Goal: Task Accomplishment & Management: Use online tool/utility

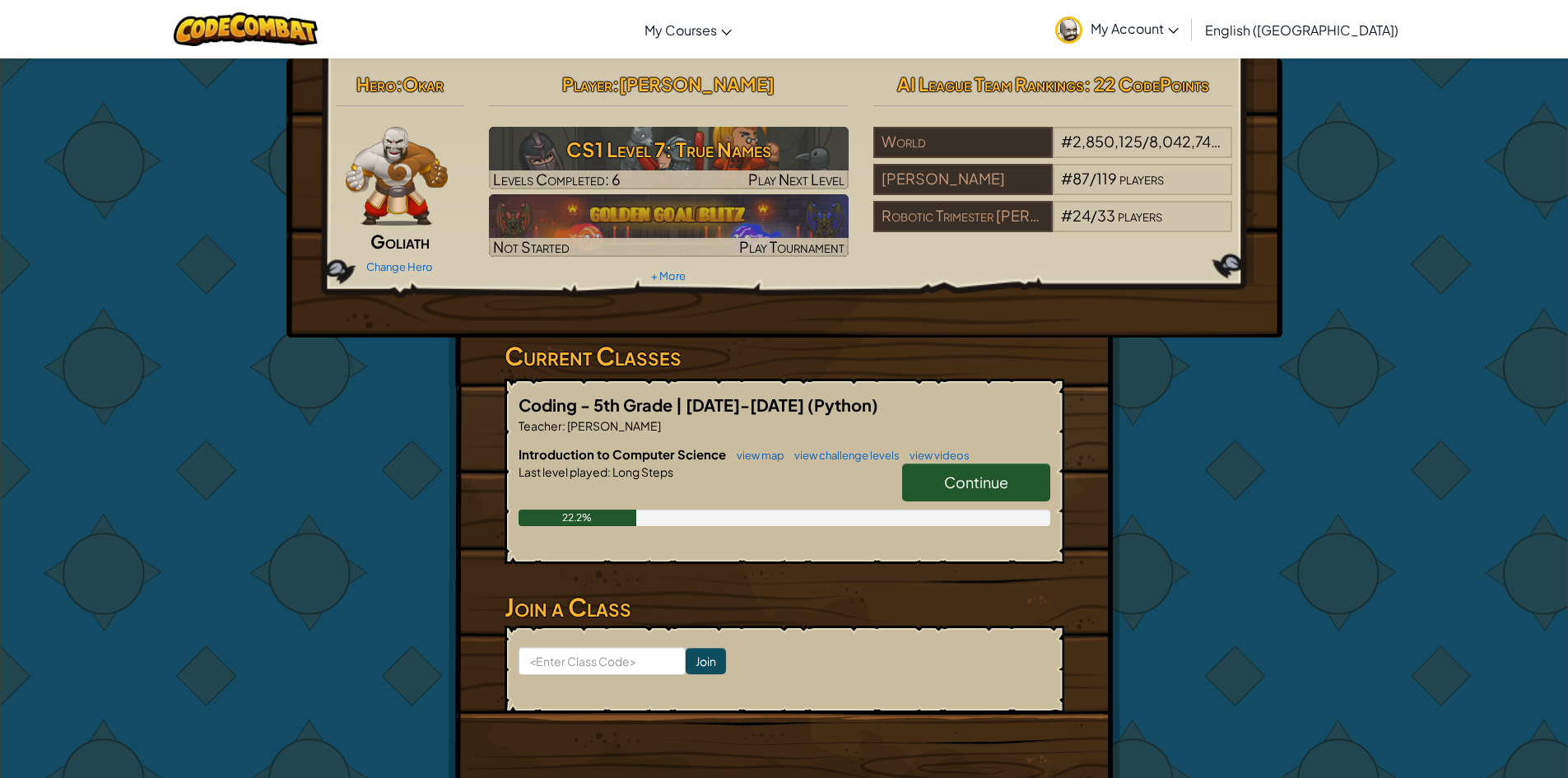
click at [947, 479] on span "Continue" at bounding box center [976, 482] width 64 height 19
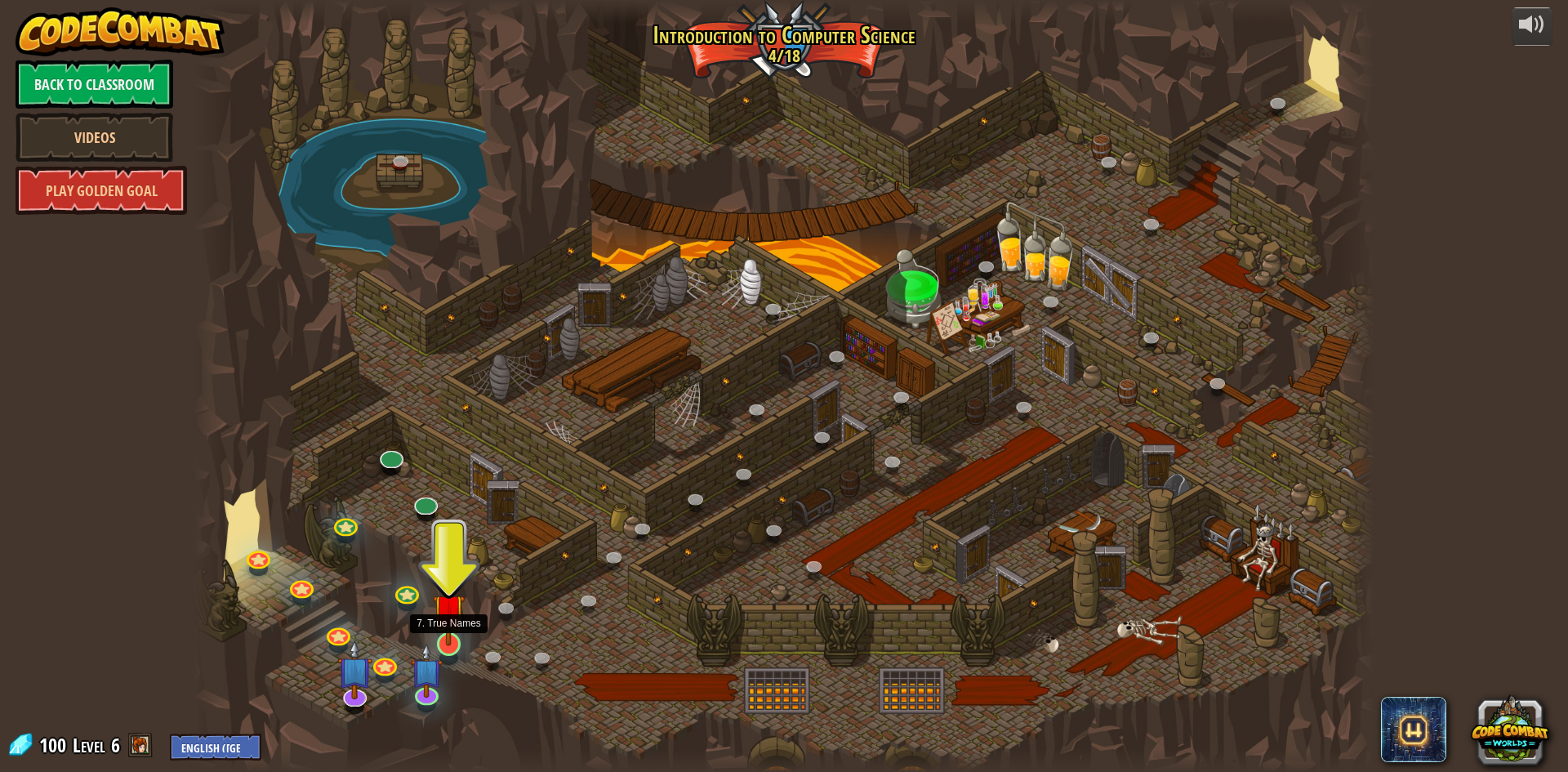
click at [446, 639] on img at bounding box center [448, 609] width 31 height 72
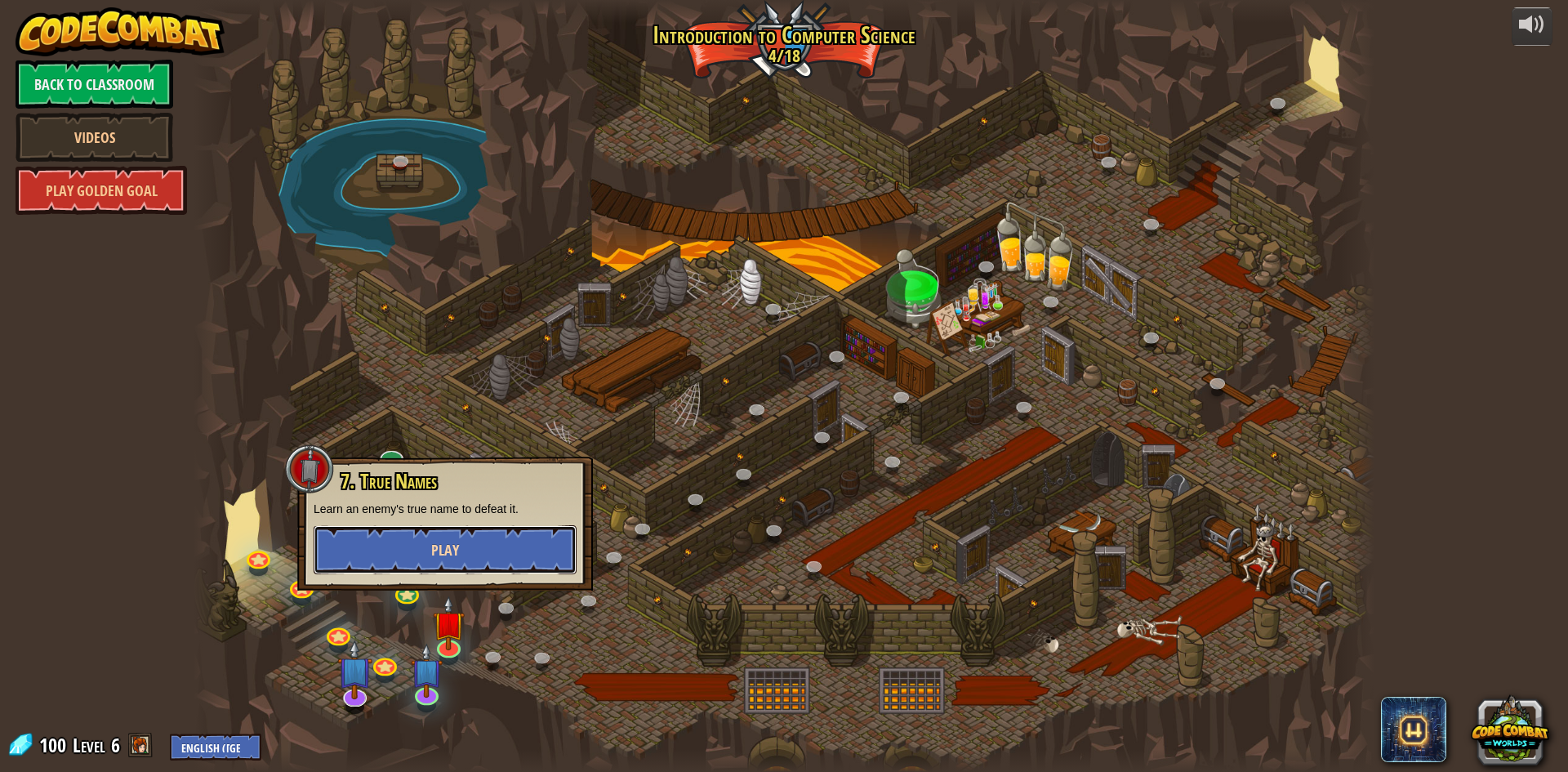
click at [495, 544] on button "Play" at bounding box center [445, 550] width 263 height 49
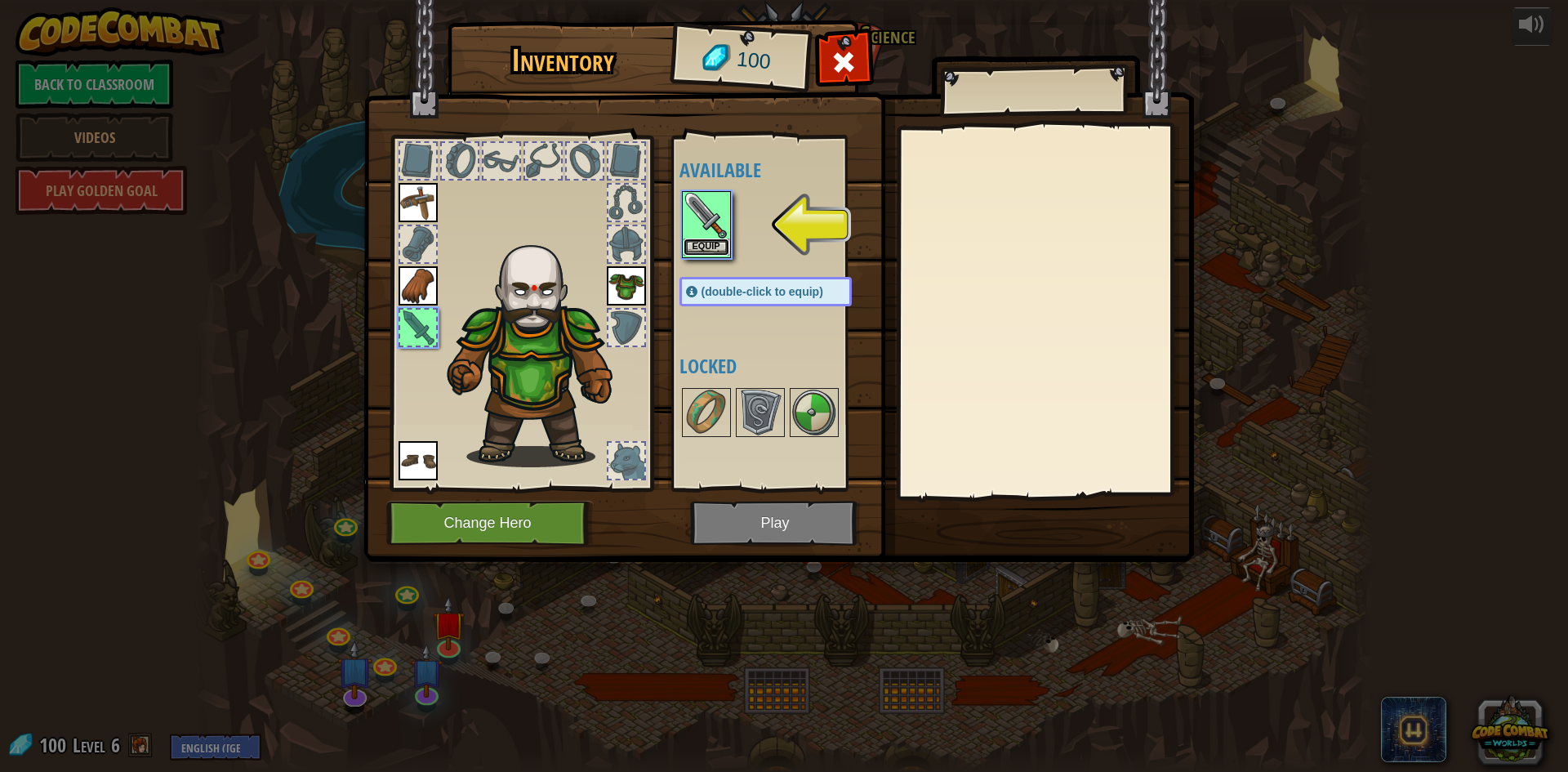
click at [696, 247] on button "Equip" at bounding box center [707, 247] width 46 height 17
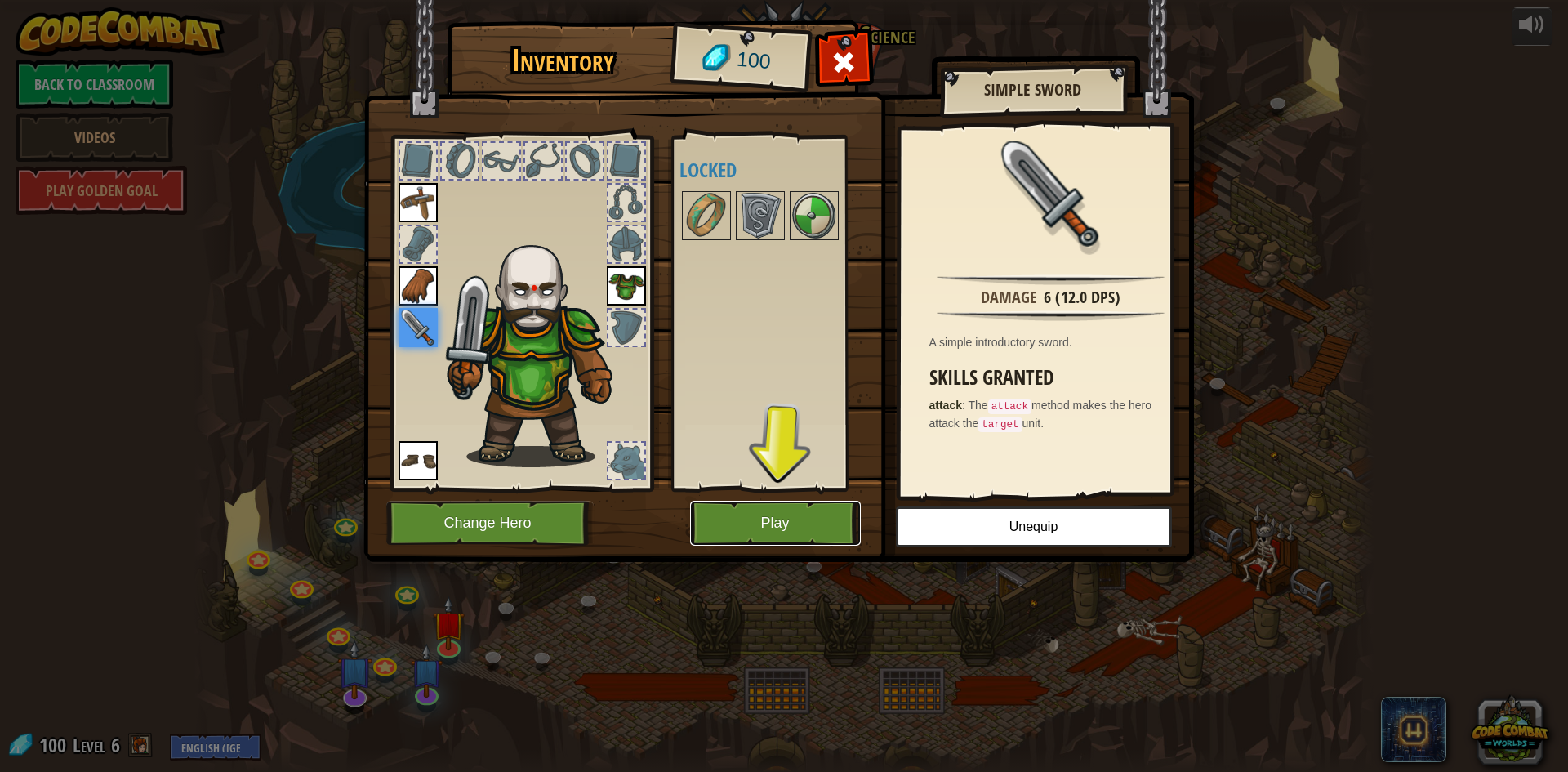
click at [752, 522] on button "Play" at bounding box center [775, 523] width 171 height 45
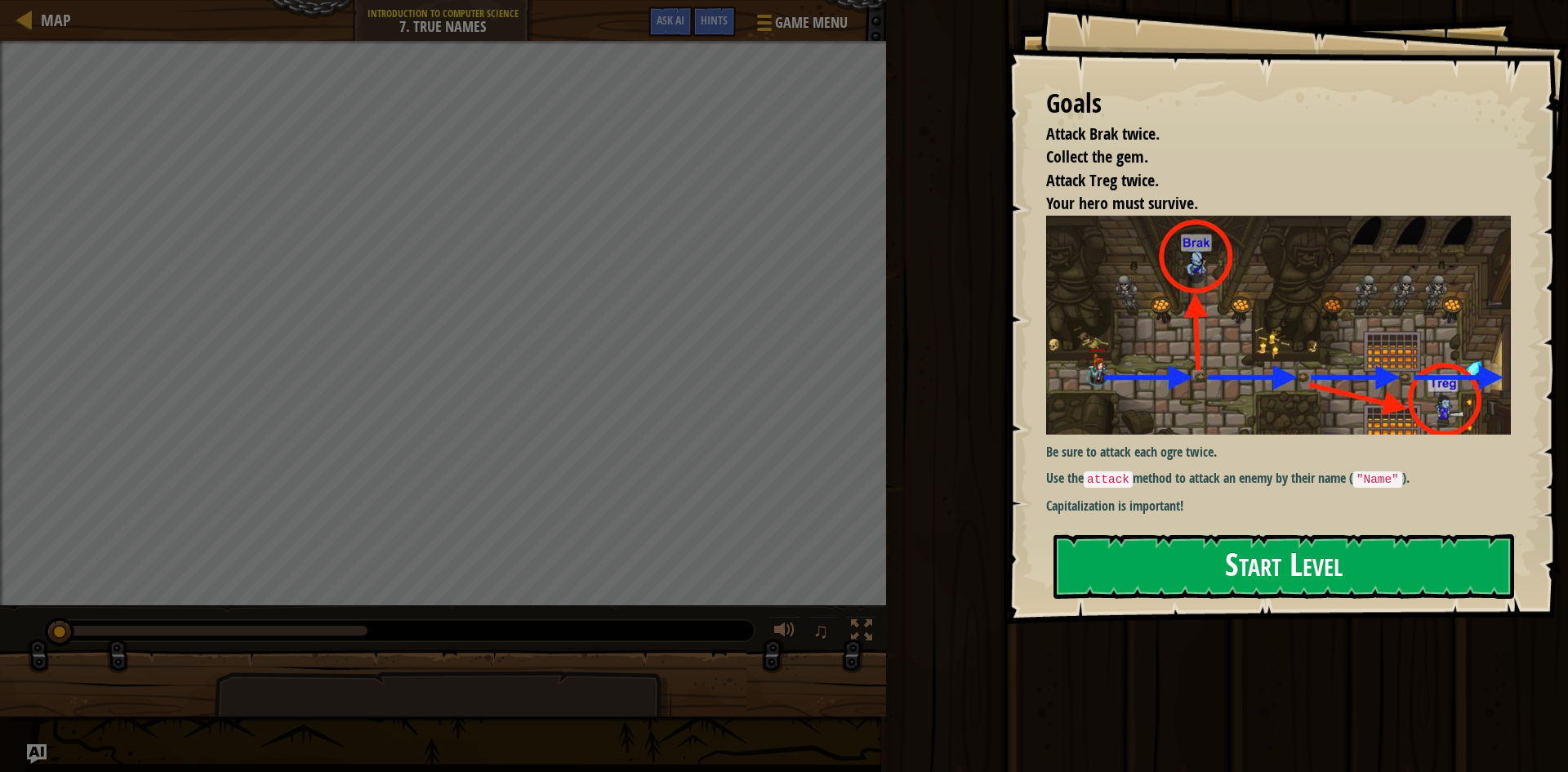
click at [1099, 558] on button "Start Level" at bounding box center [1284, 566] width 461 height 65
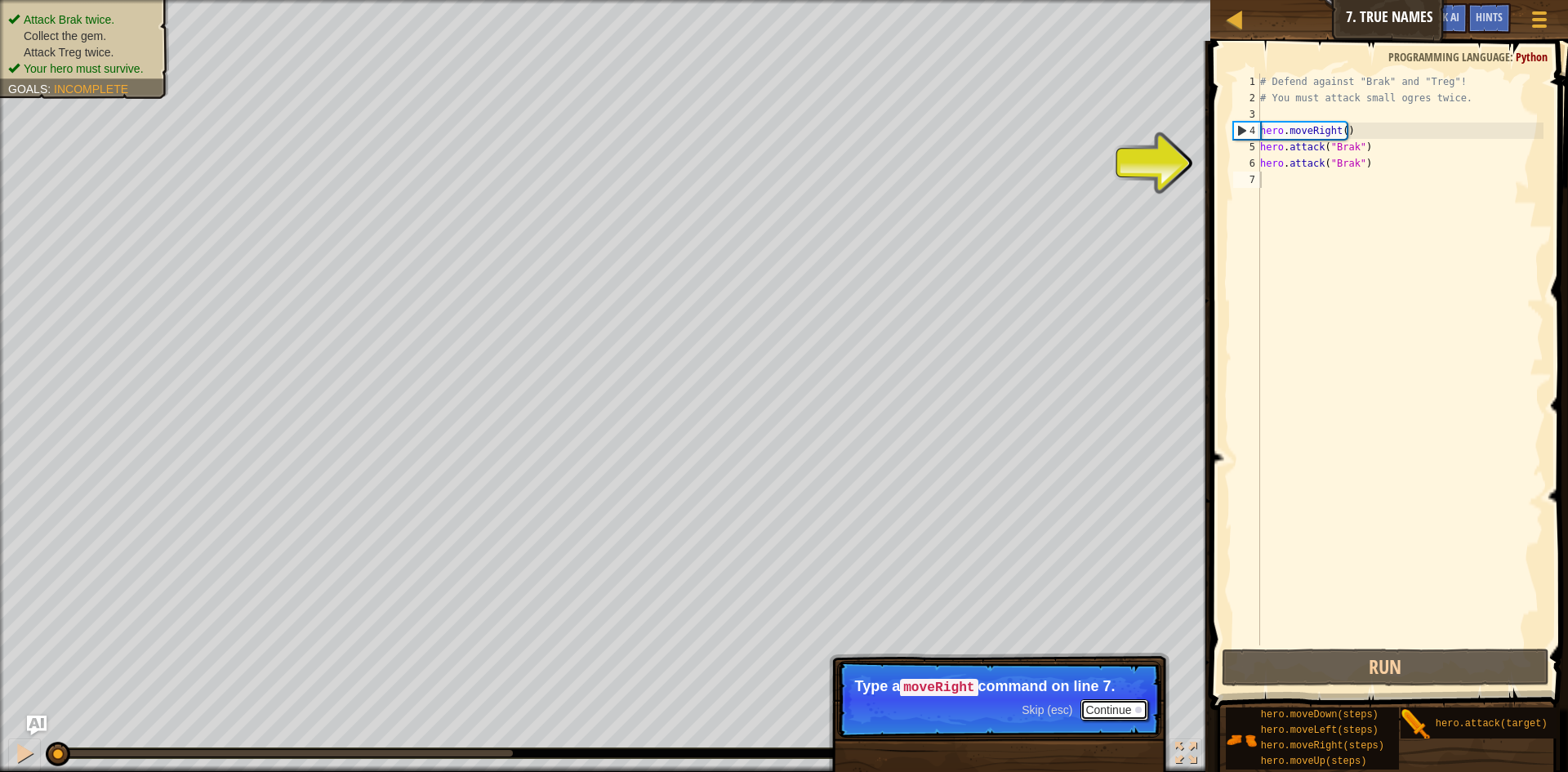
click at [1099, 703] on button "Continue" at bounding box center [1115, 709] width 68 height 21
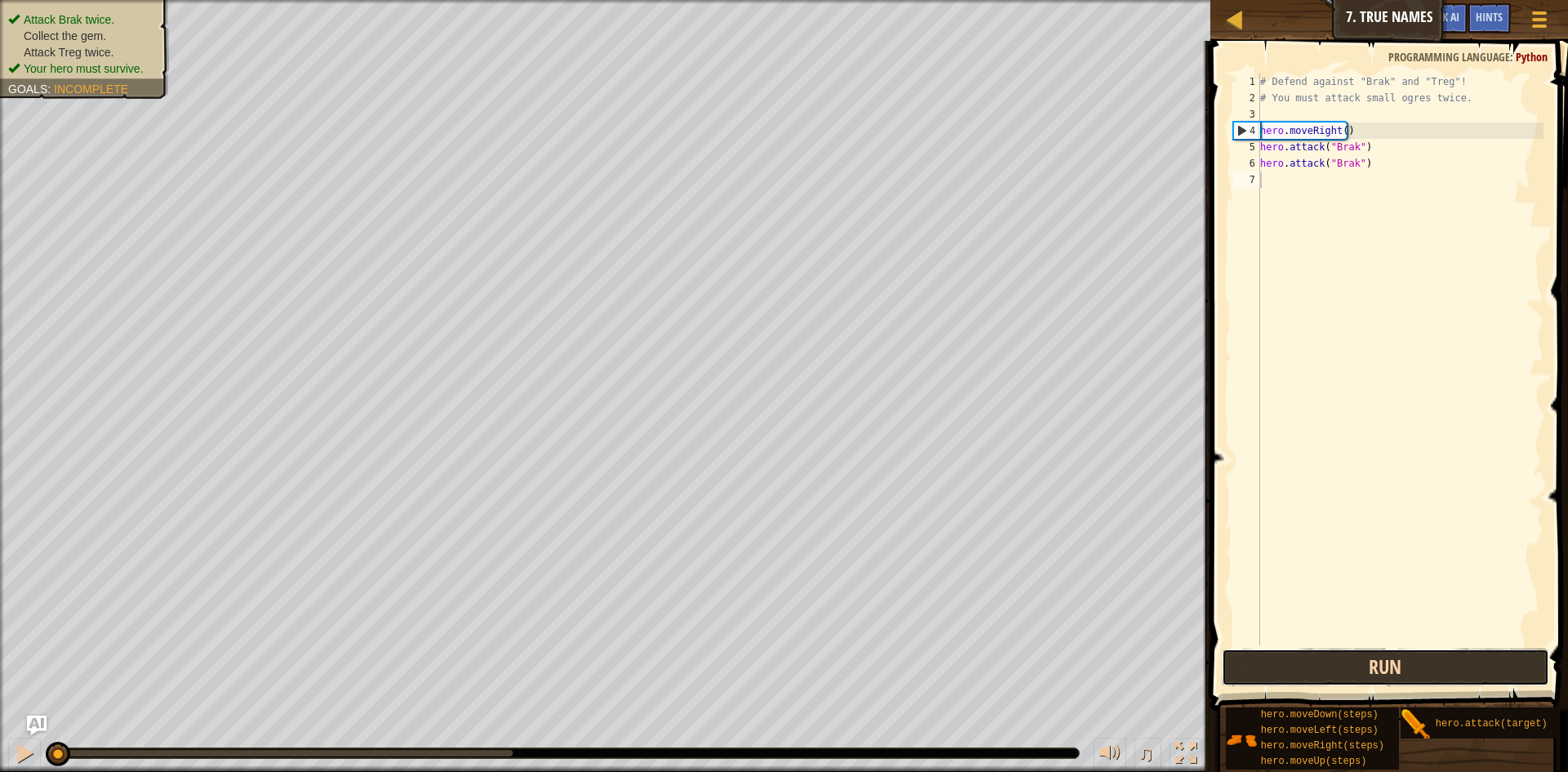
click at [1268, 653] on button "Run" at bounding box center [1385, 667] width 327 height 37
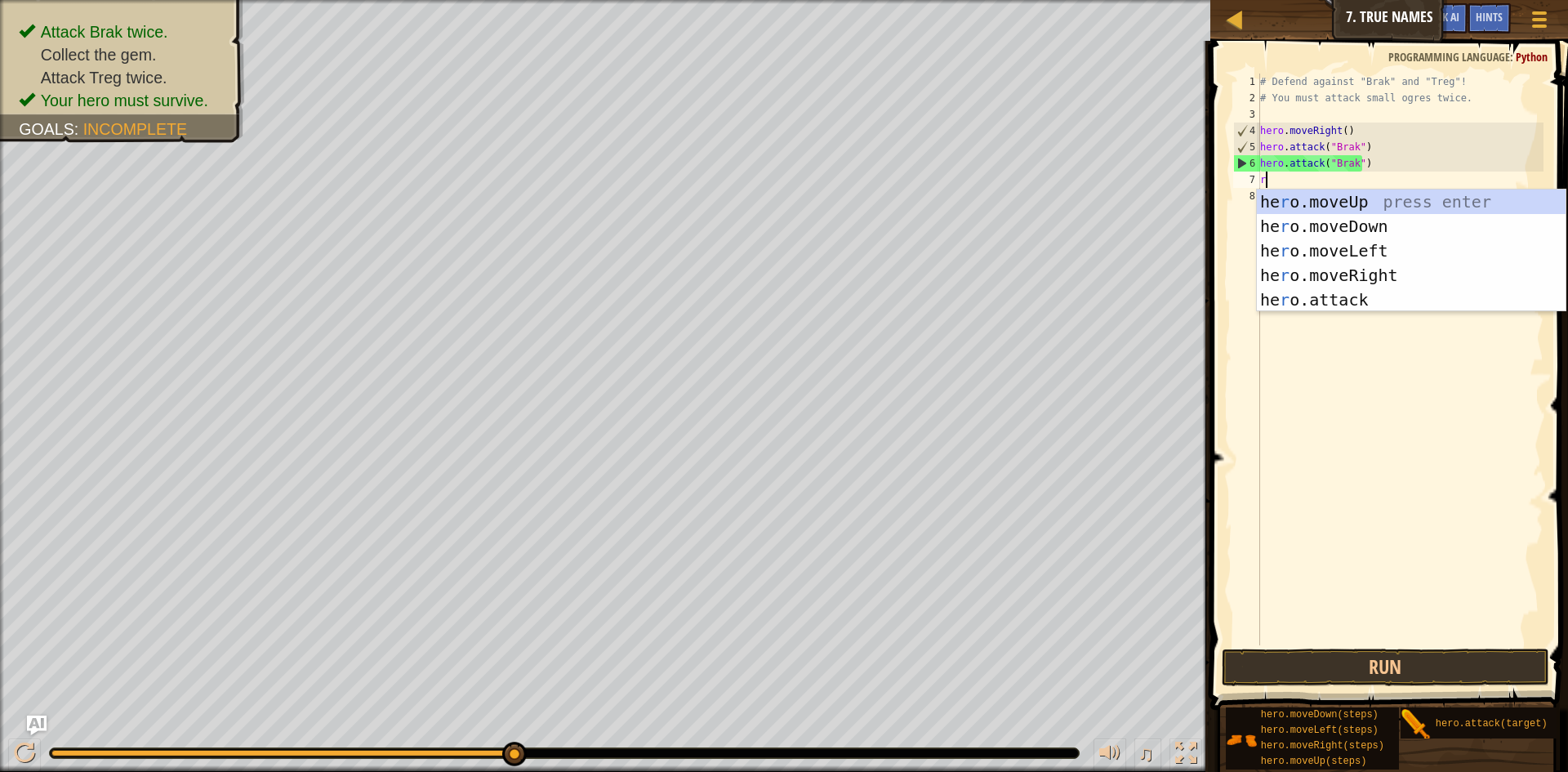
scroll to position [8, 0]
type textarea "ri"
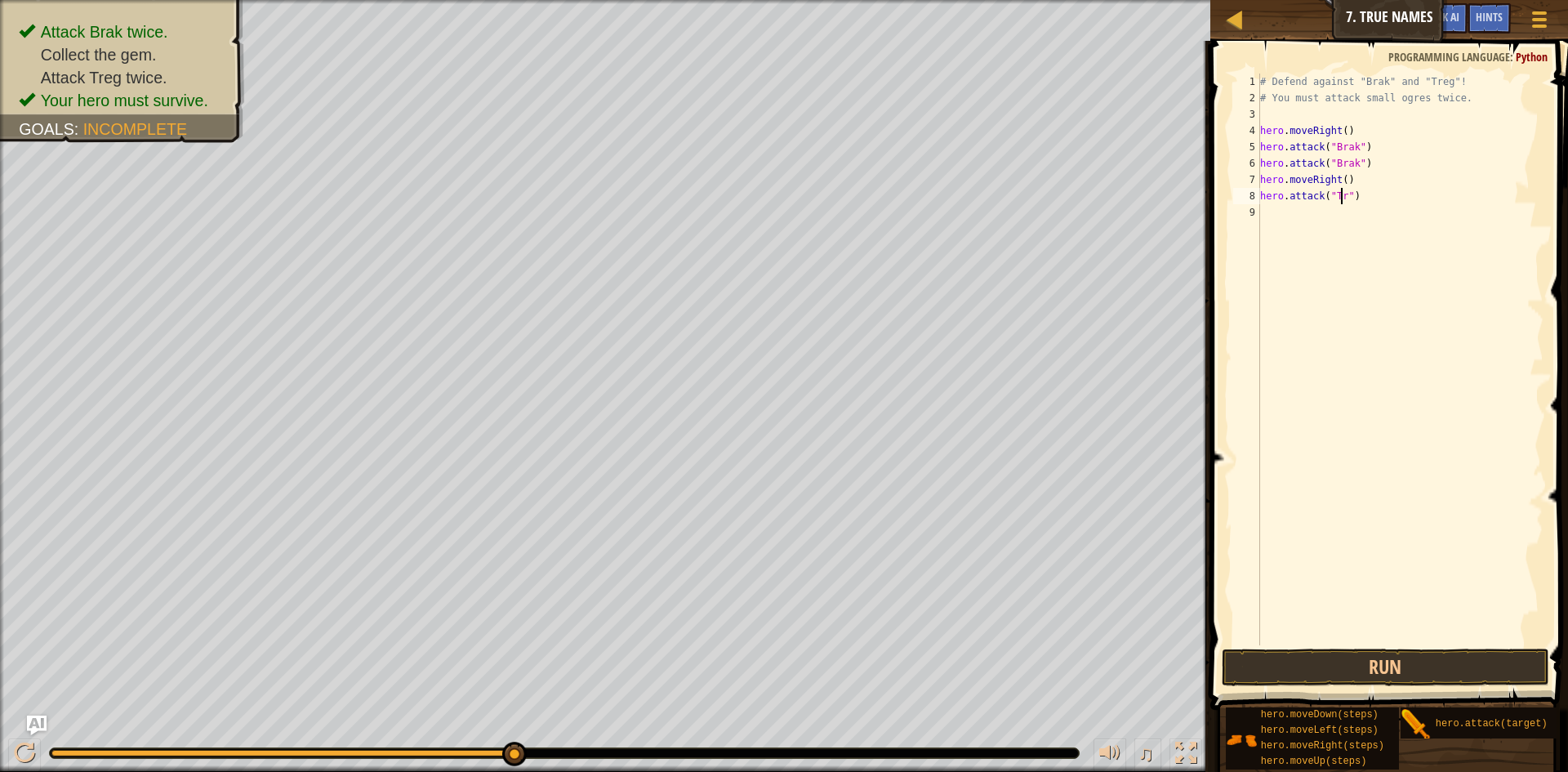
scroll to position [8, 8]
type textarea "hero.attack("Treg")"
click at [1266, 213] on div "# Defend against "Brak" and "Treg"! # You must attack small ogres twice. hero .…" at bounding box center [1400, 375] width 287 height 605
type textarea "hero.attack("Treg")"
click at [1268, 230] on div "# Defend against "Brak" and "Treg"! # You must attack small ogres twice. hero .…" at bounding box center [1403, 375] width 281 height 605
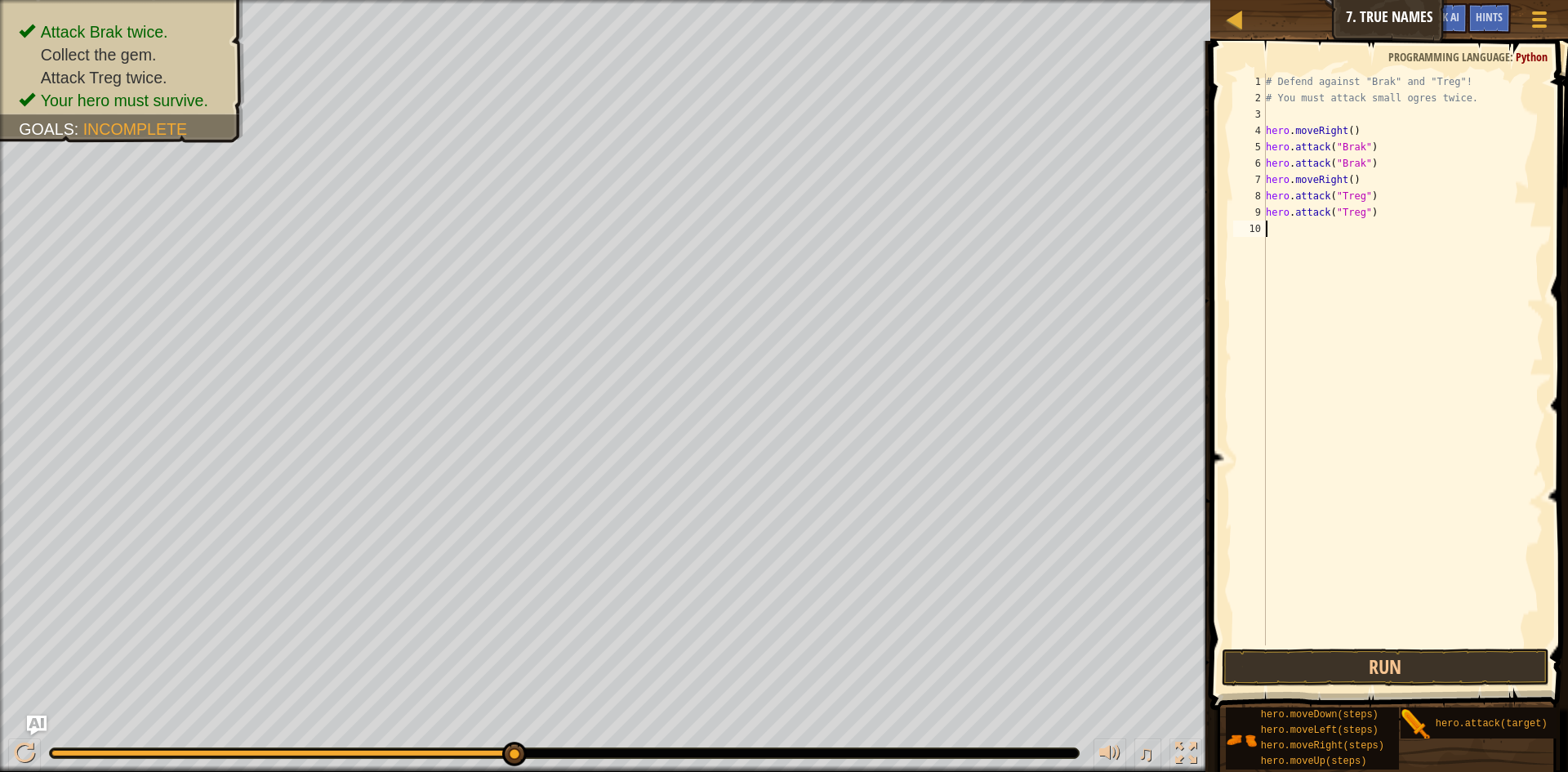
scroll to position [8, 0]
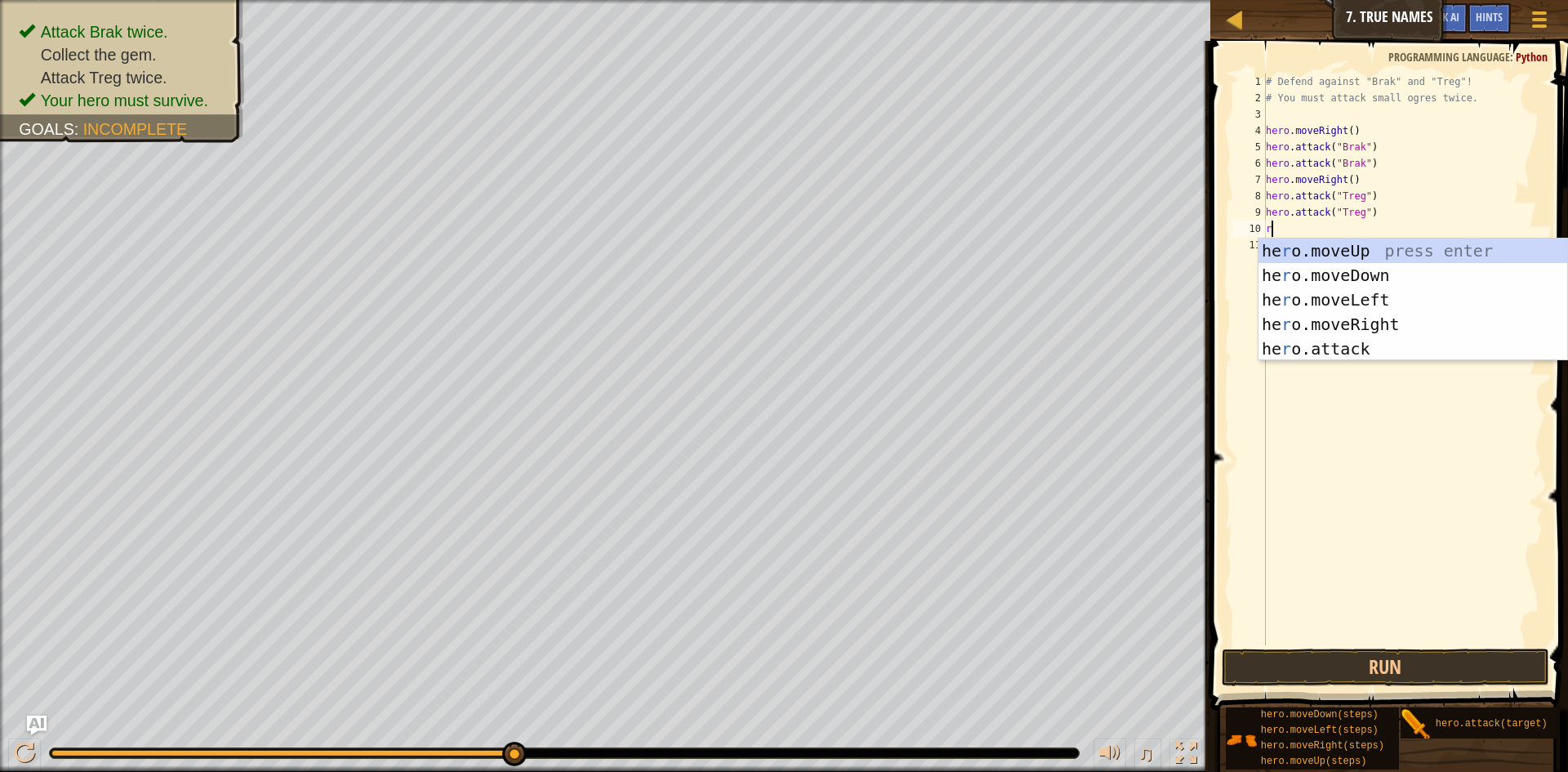
type textarea "ri"
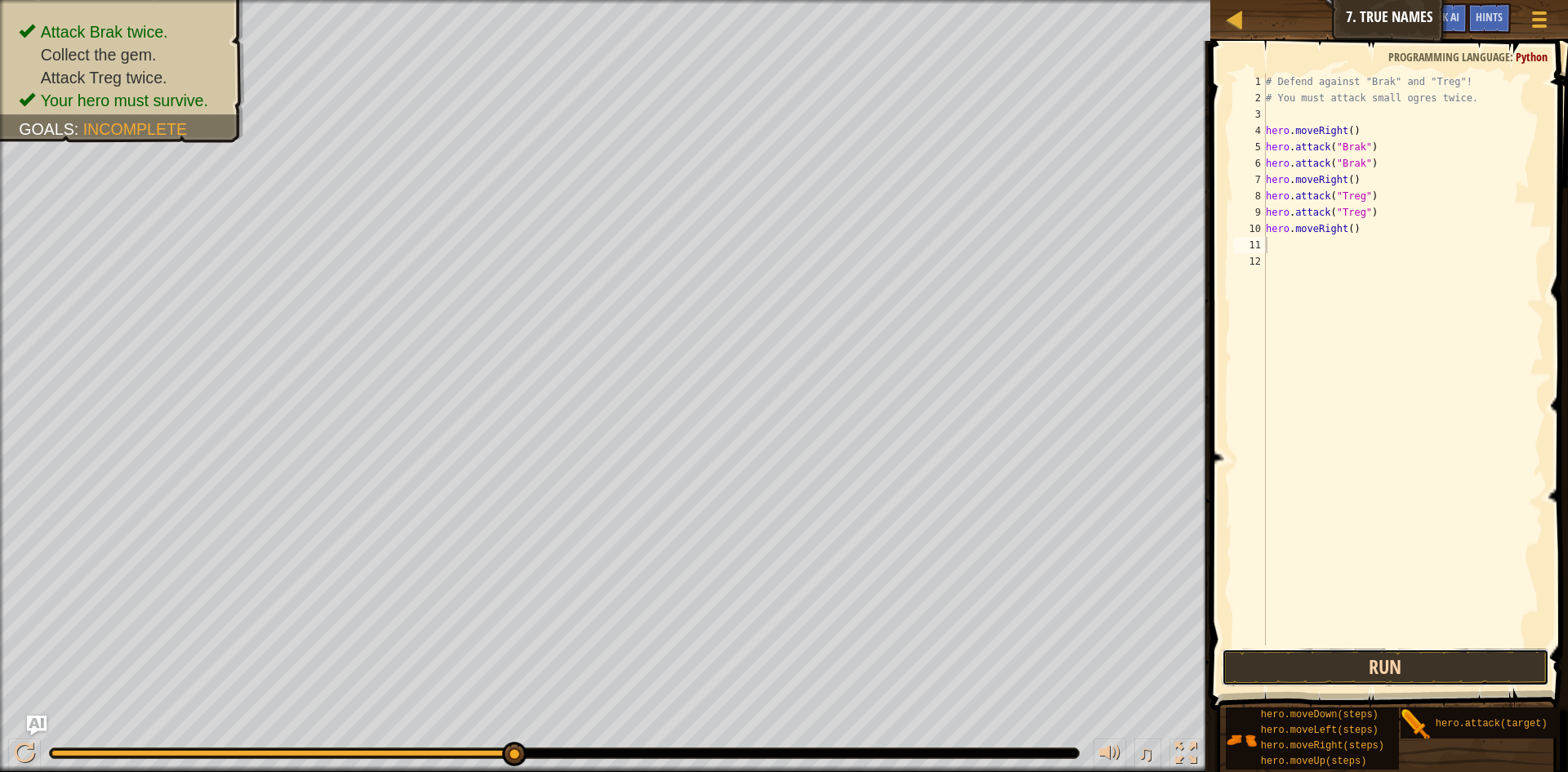
click at [1293, 663] on button "Run" at bounding box center [1385, 667] width 327 height 37
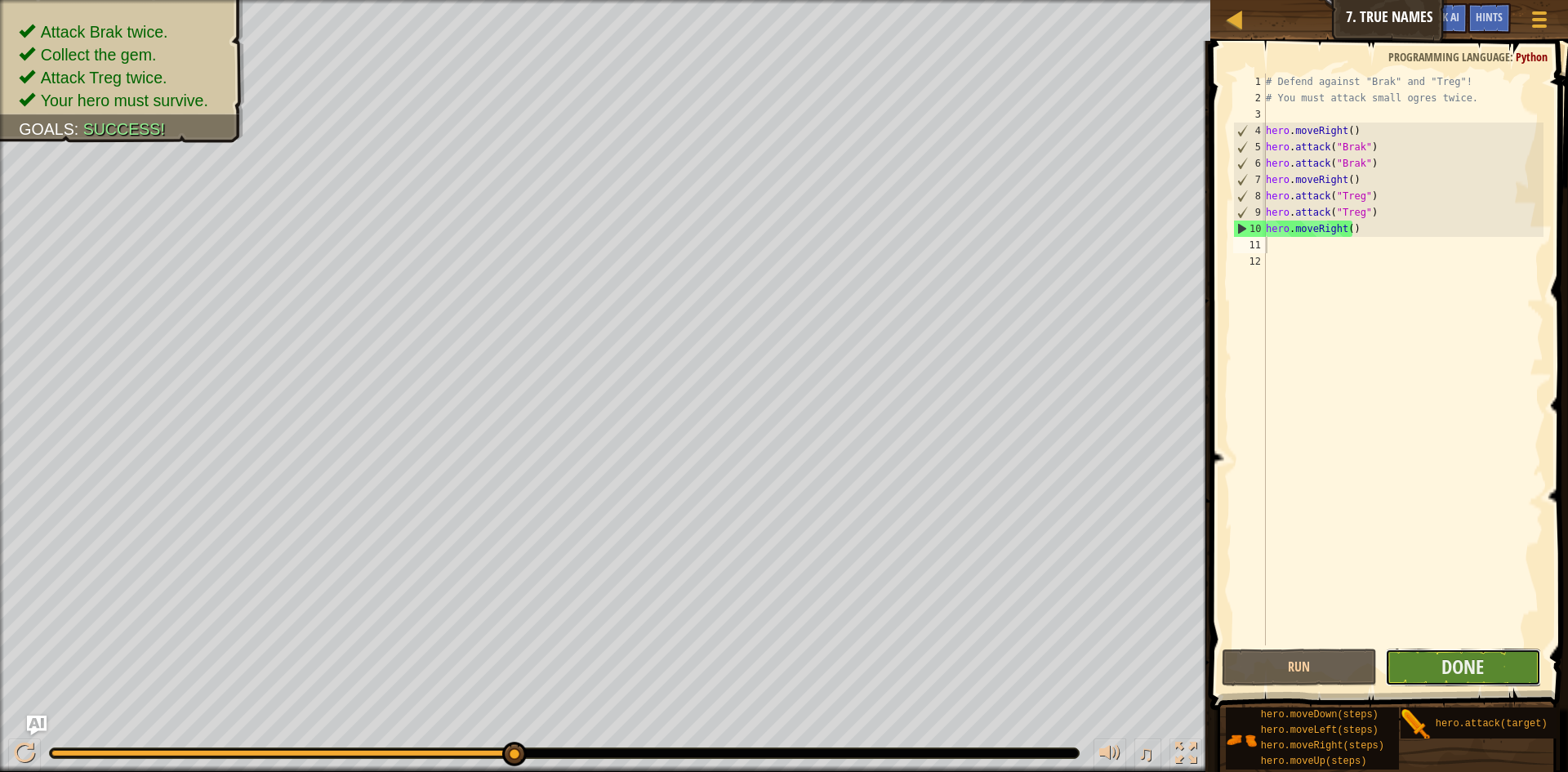
click at [1420, 670] on button "Done" at bounding box center [1463, 667] width 156 height 37
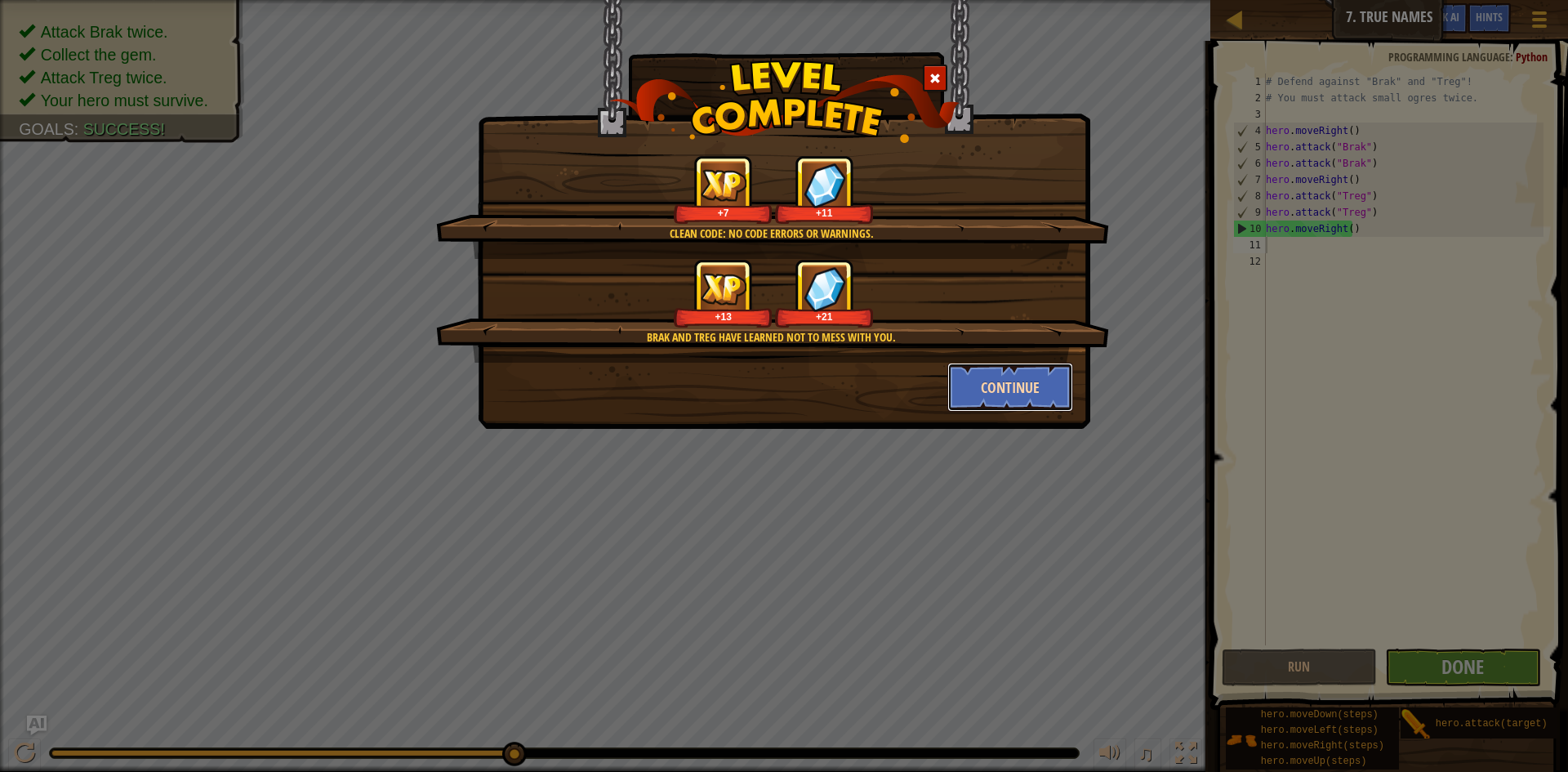
click at [1014, 398] on button "Continue" at bounding box center [1010, 388] width 127 height 49
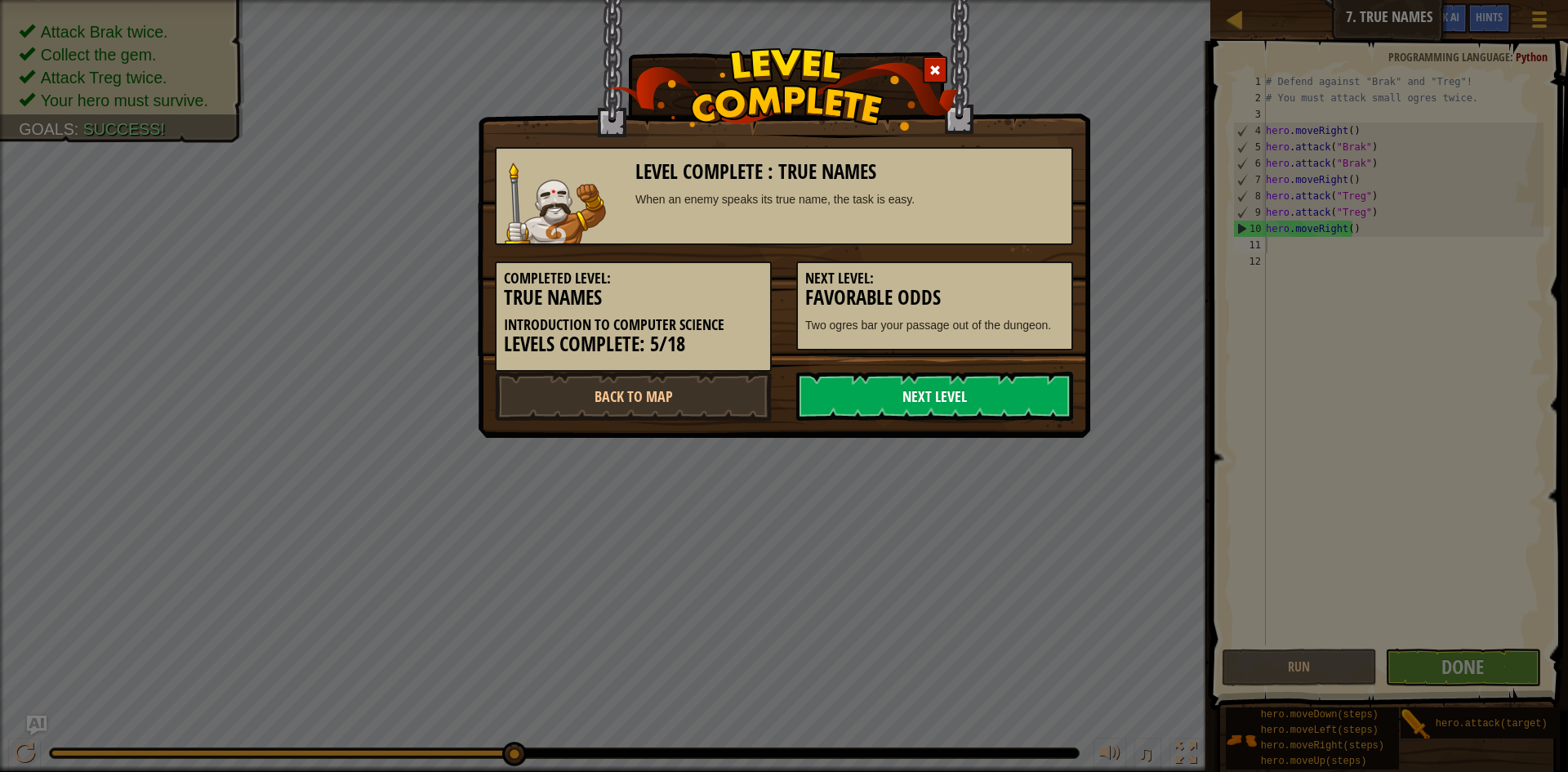
click at [998, 395] on link "Next Level" at bounding box center [935, 396] width 277 height 49
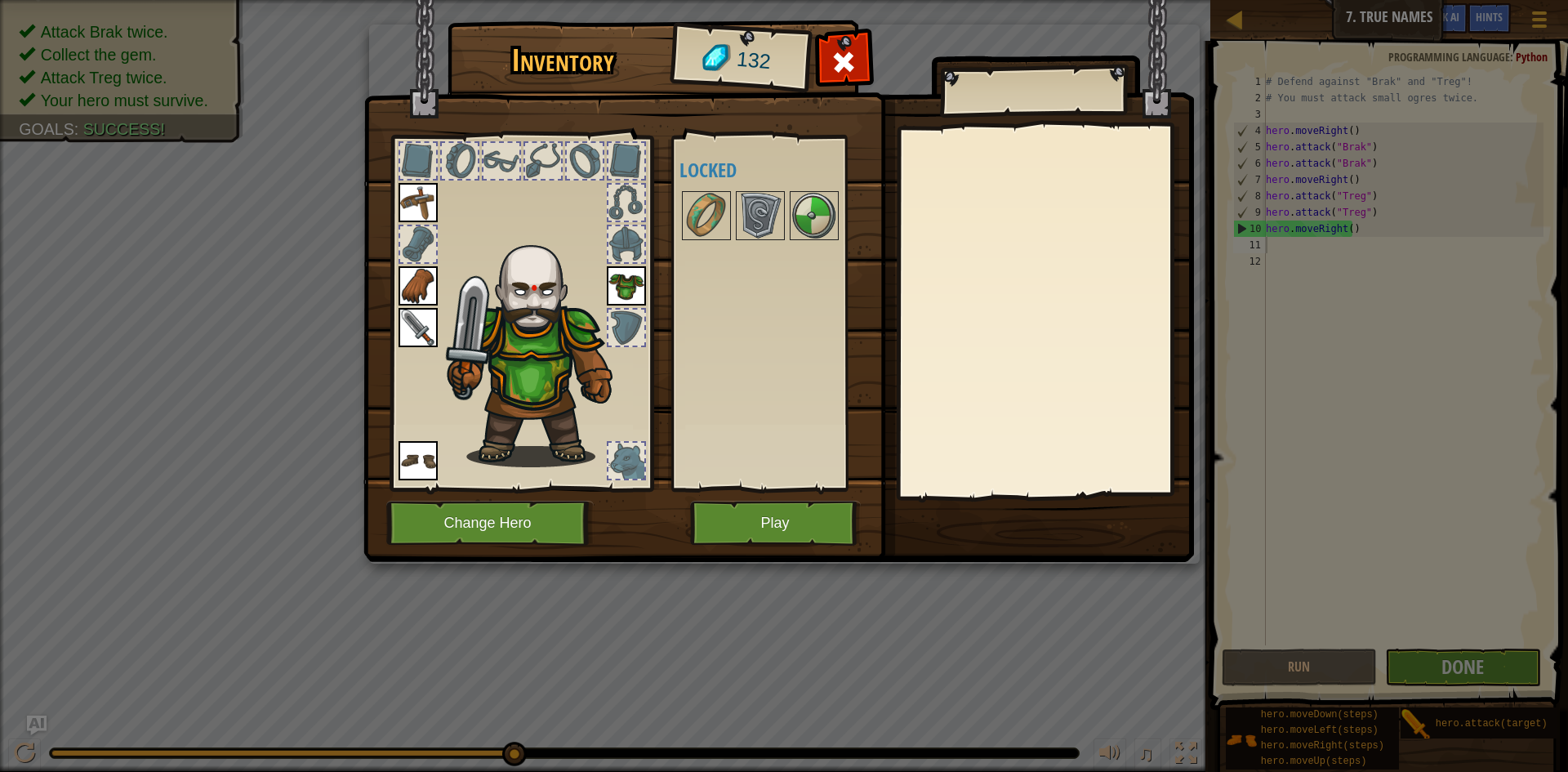
click at [639, 463] on div at bounding box center [627, 461] width 36 height 36
click at [618, 457] on div at bounding box center [627, 461] width 36 height 36
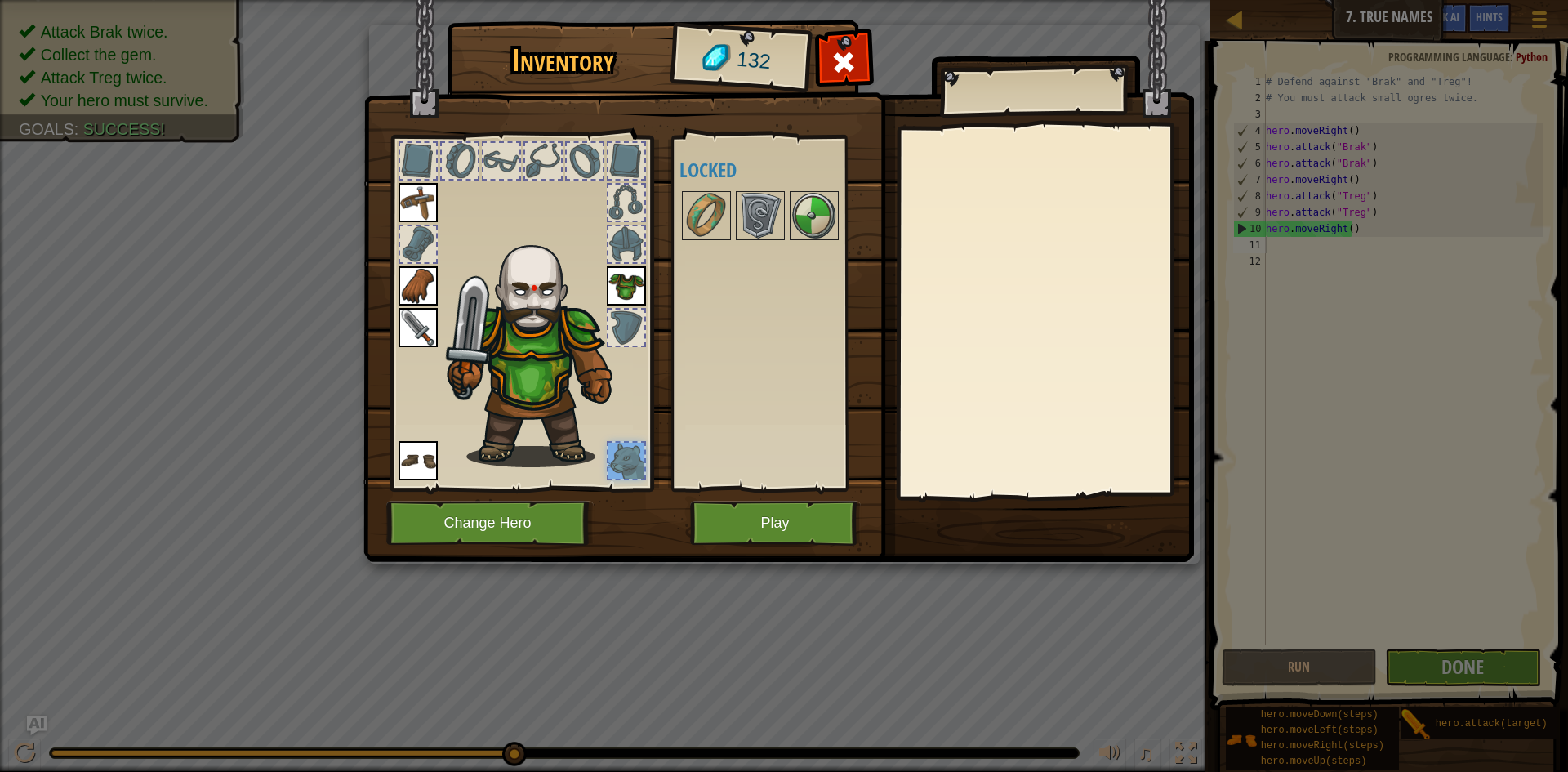
click at [618, 457] on div at bounding box center [627, 461] width 36 height 36
click at [618, 457] on div at bounding box center [627, 461] width 36 height 36
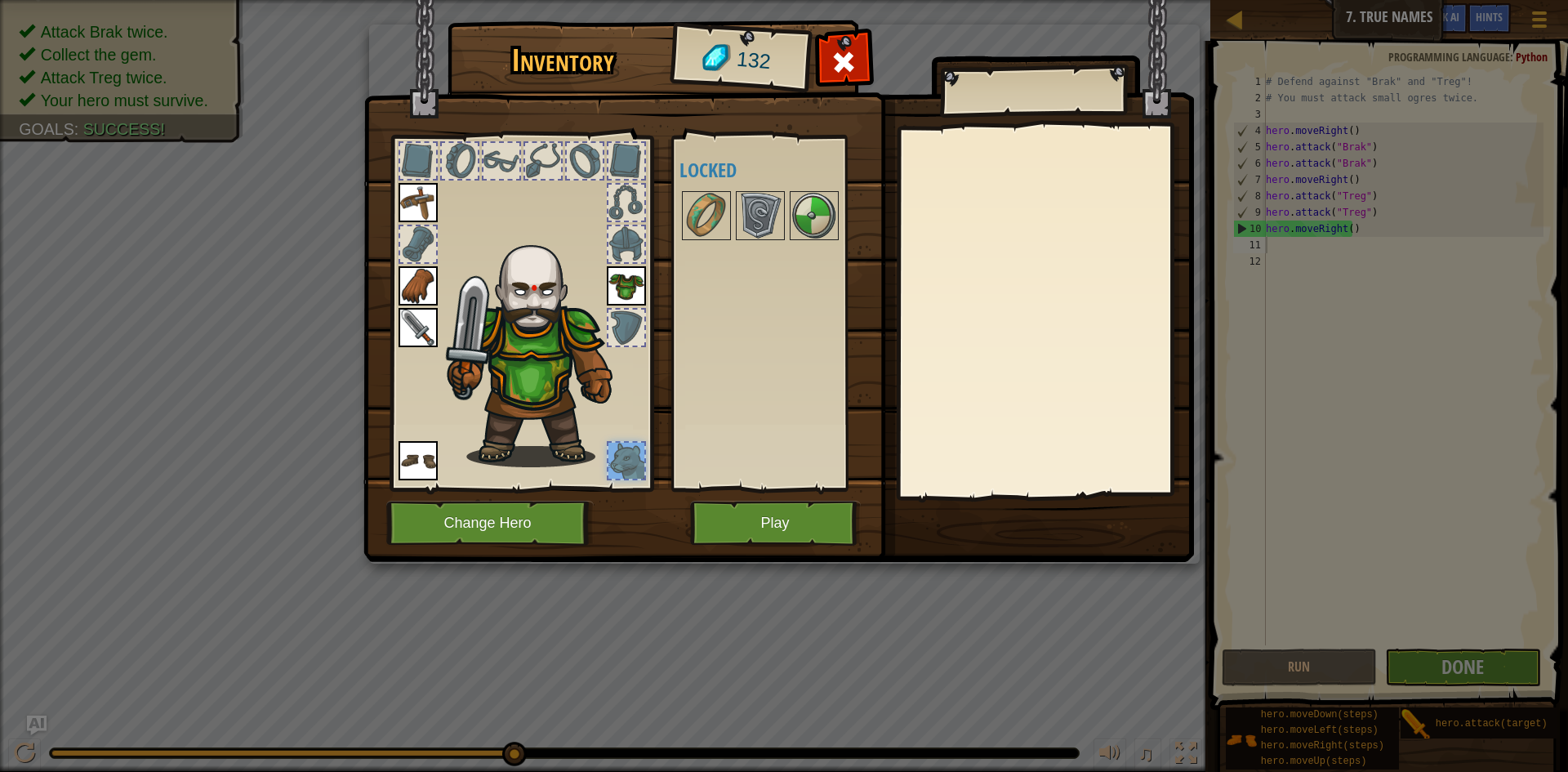
click at [618, 457] on div at bounding box center [627, 461] width 36 height 36
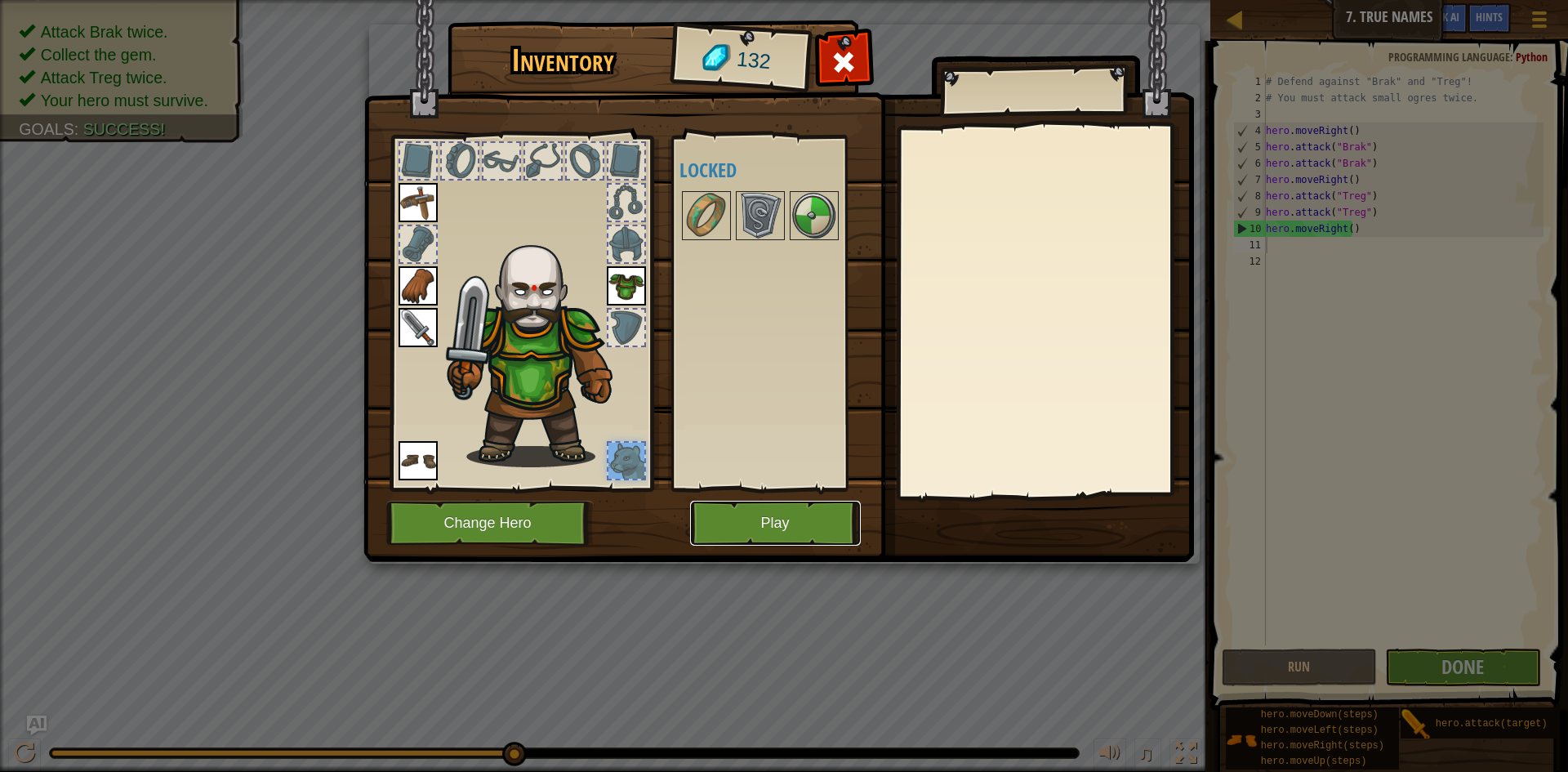
click at [746, 528] on button "Play" at bounding box center [775, 523] width 171 height 45
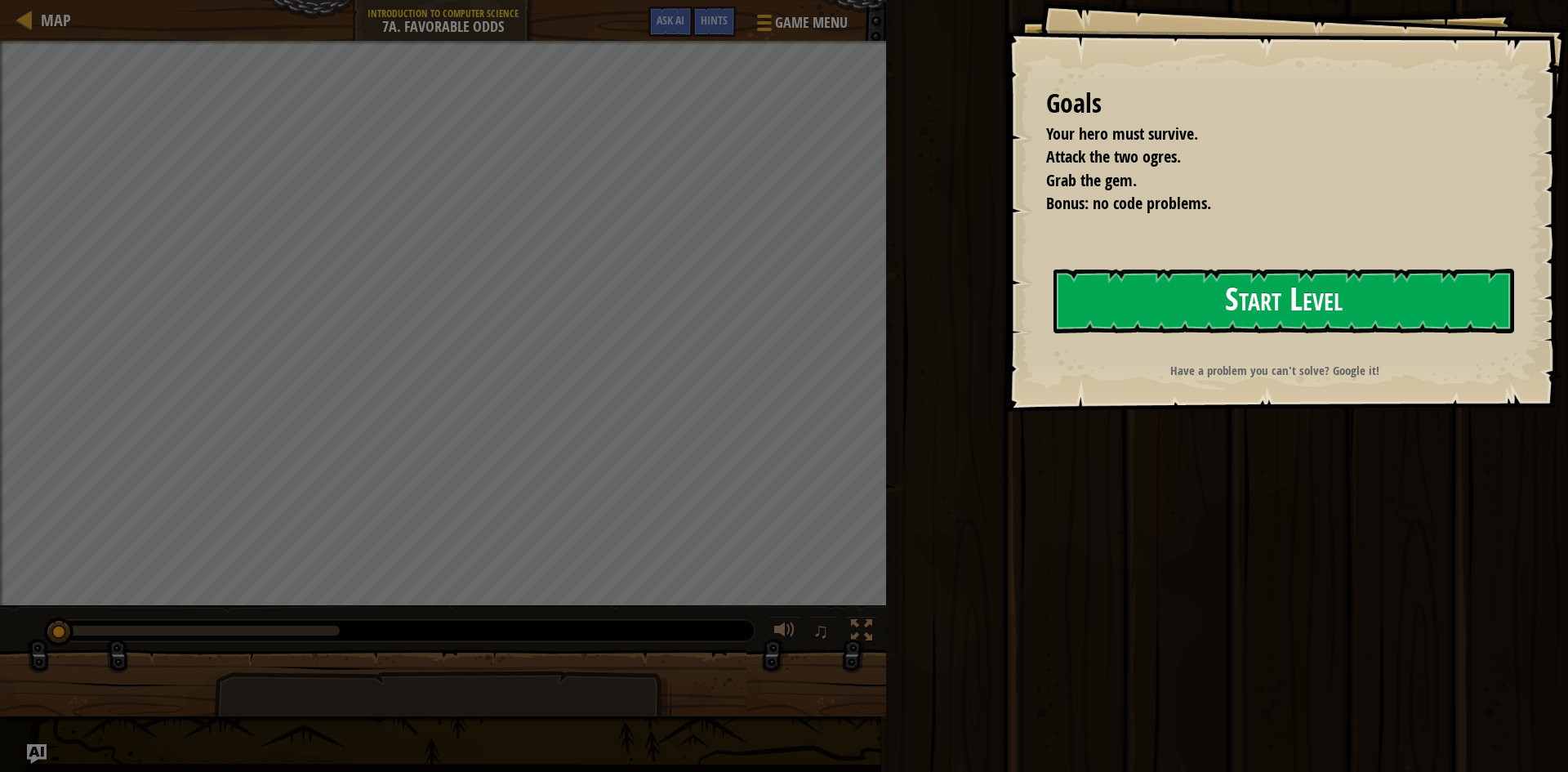
click at [1090, 287] on button "Start Level" at bounding box center [1284, 301] width 461 height 65
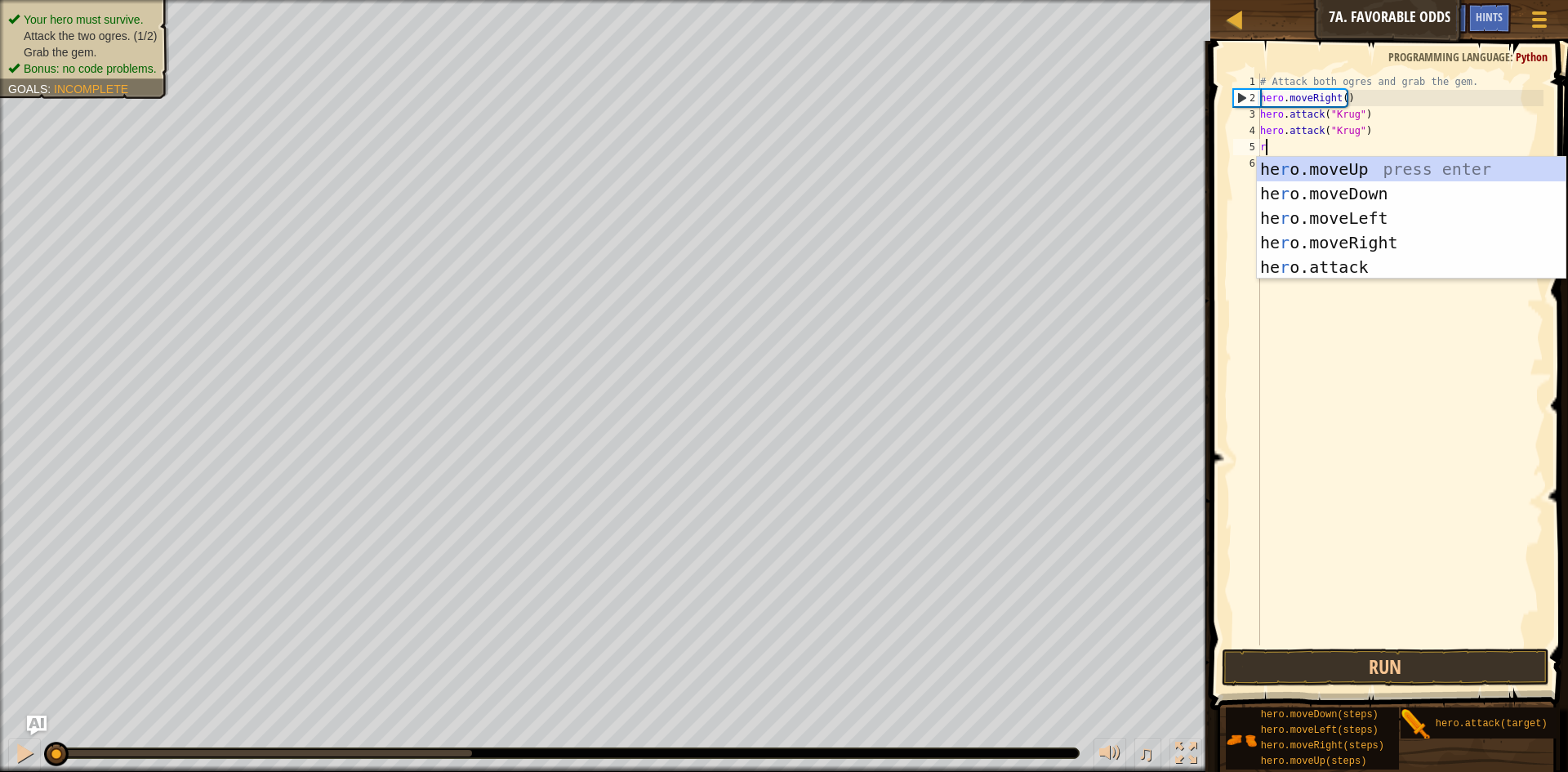
scroll to position [8, 0]
type textarea "ri"
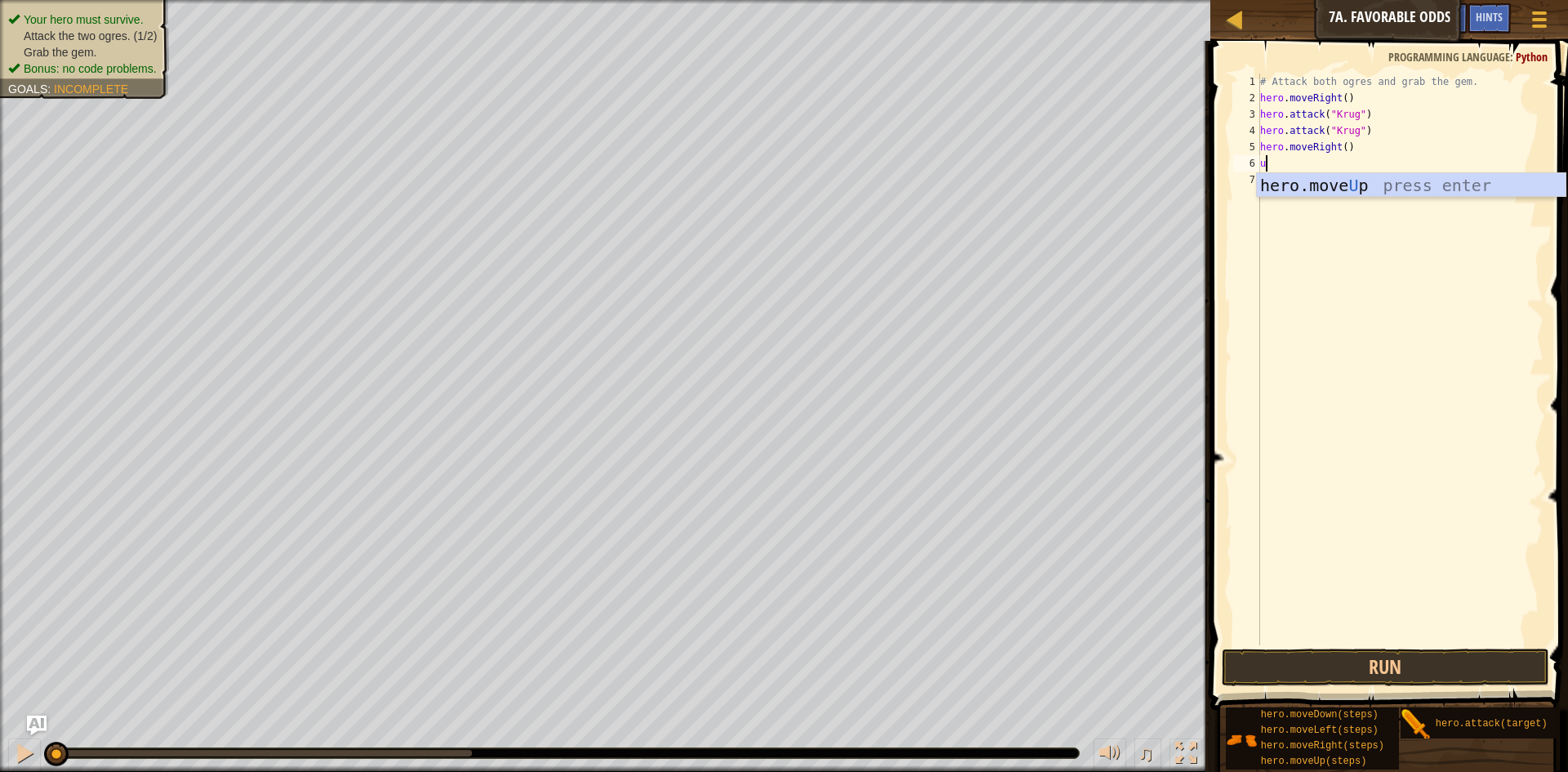
type textarea "up"
type textarea "hero.attack("Grump")"
click at [1263, 196] on div "# Attack both ogres and grab the gem. hero . moveRight ( ) hero . attack ( "[PE…" at bounding box center [1400, 375] width 287 height 605
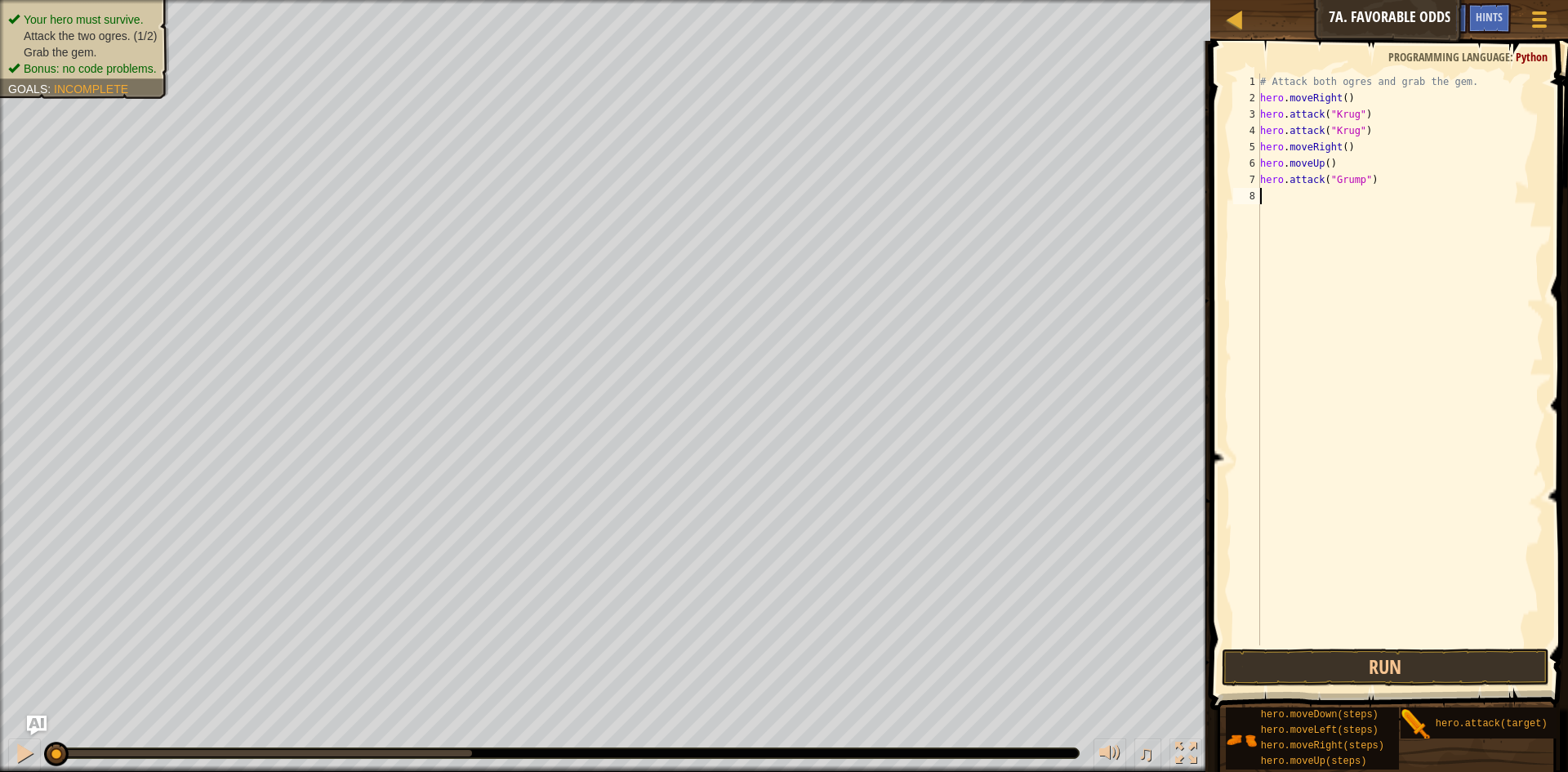
scroll to position [8, 0]
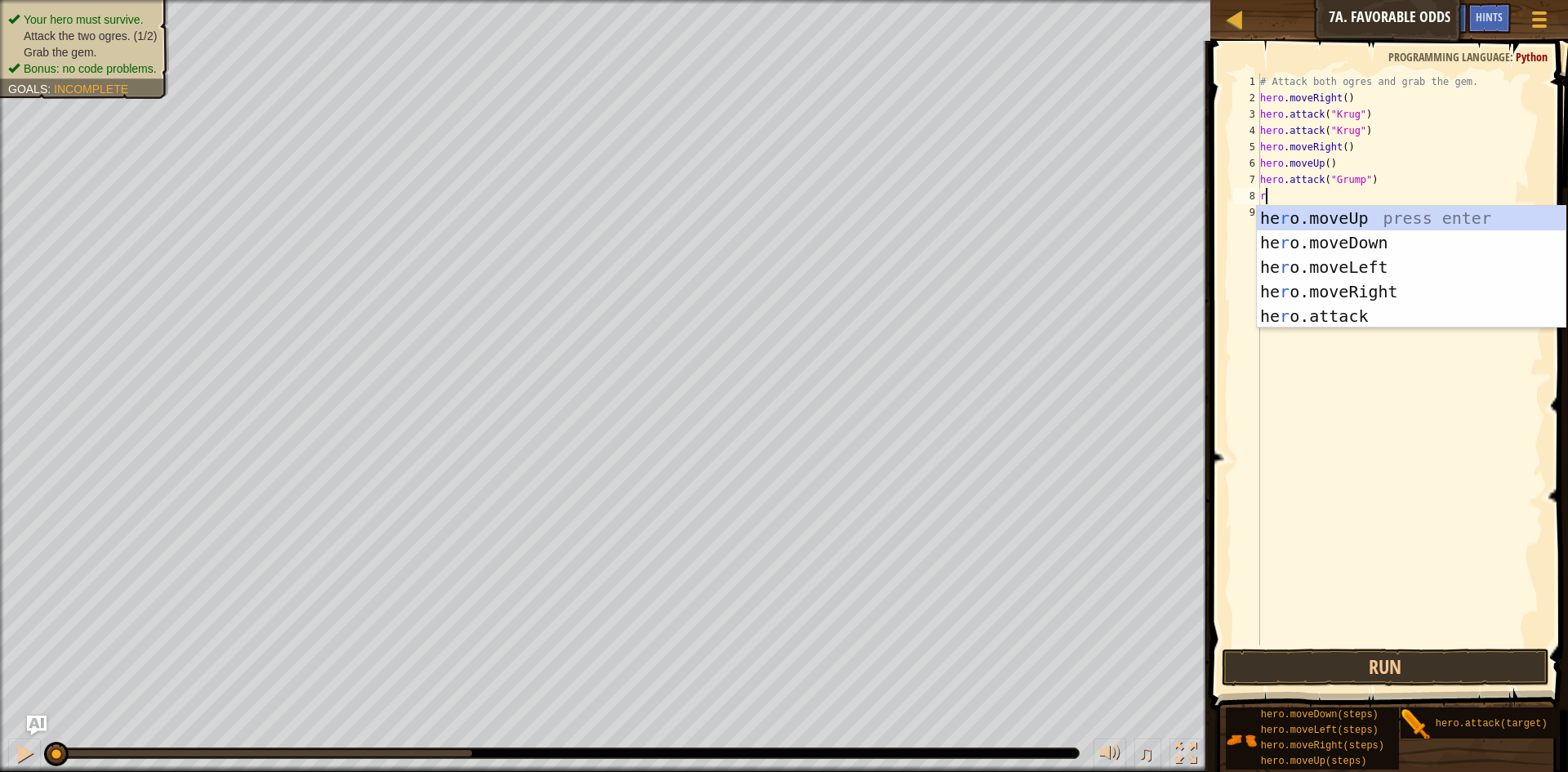
type textarea "ri"
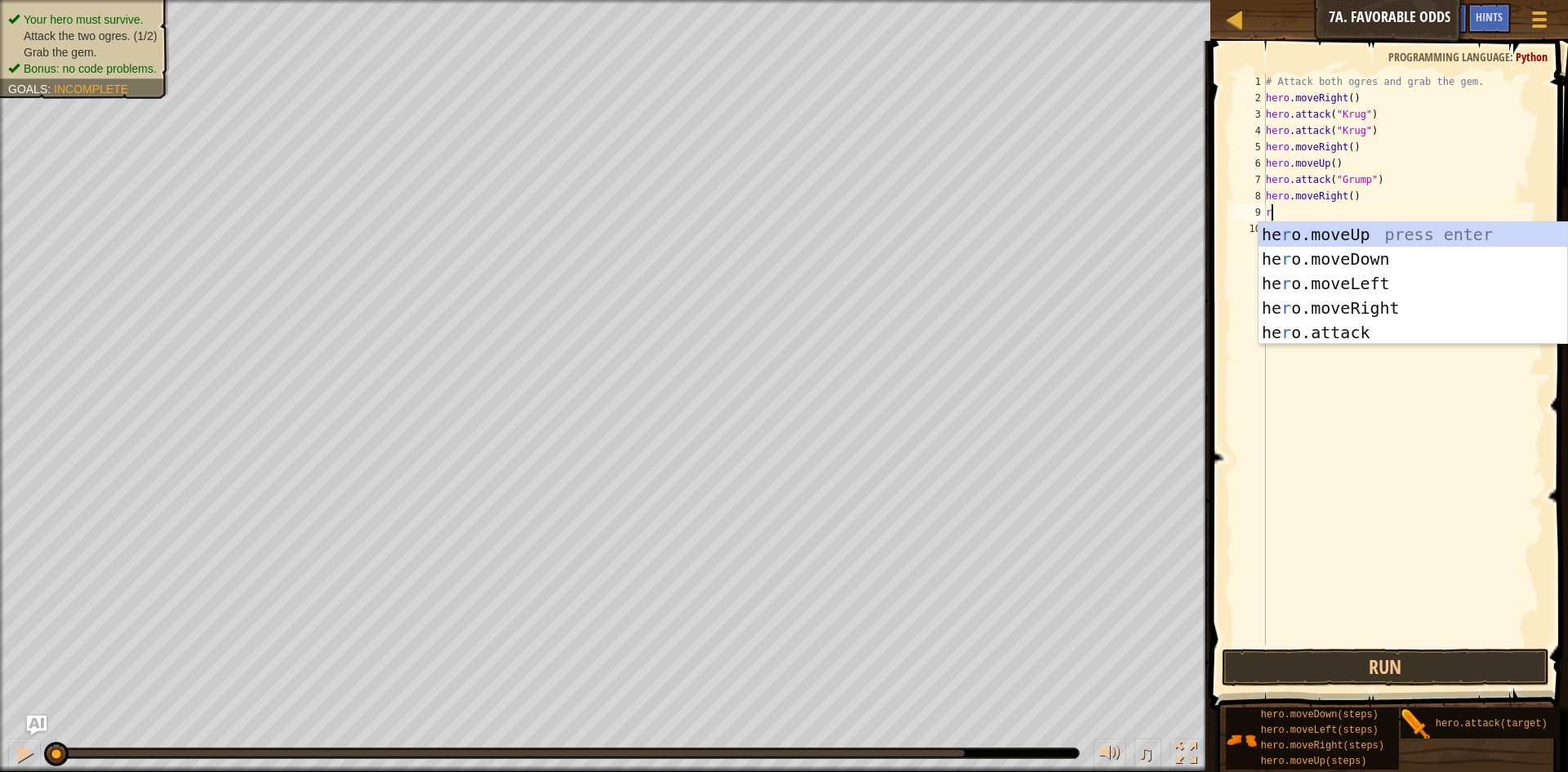
type textarea "ri"
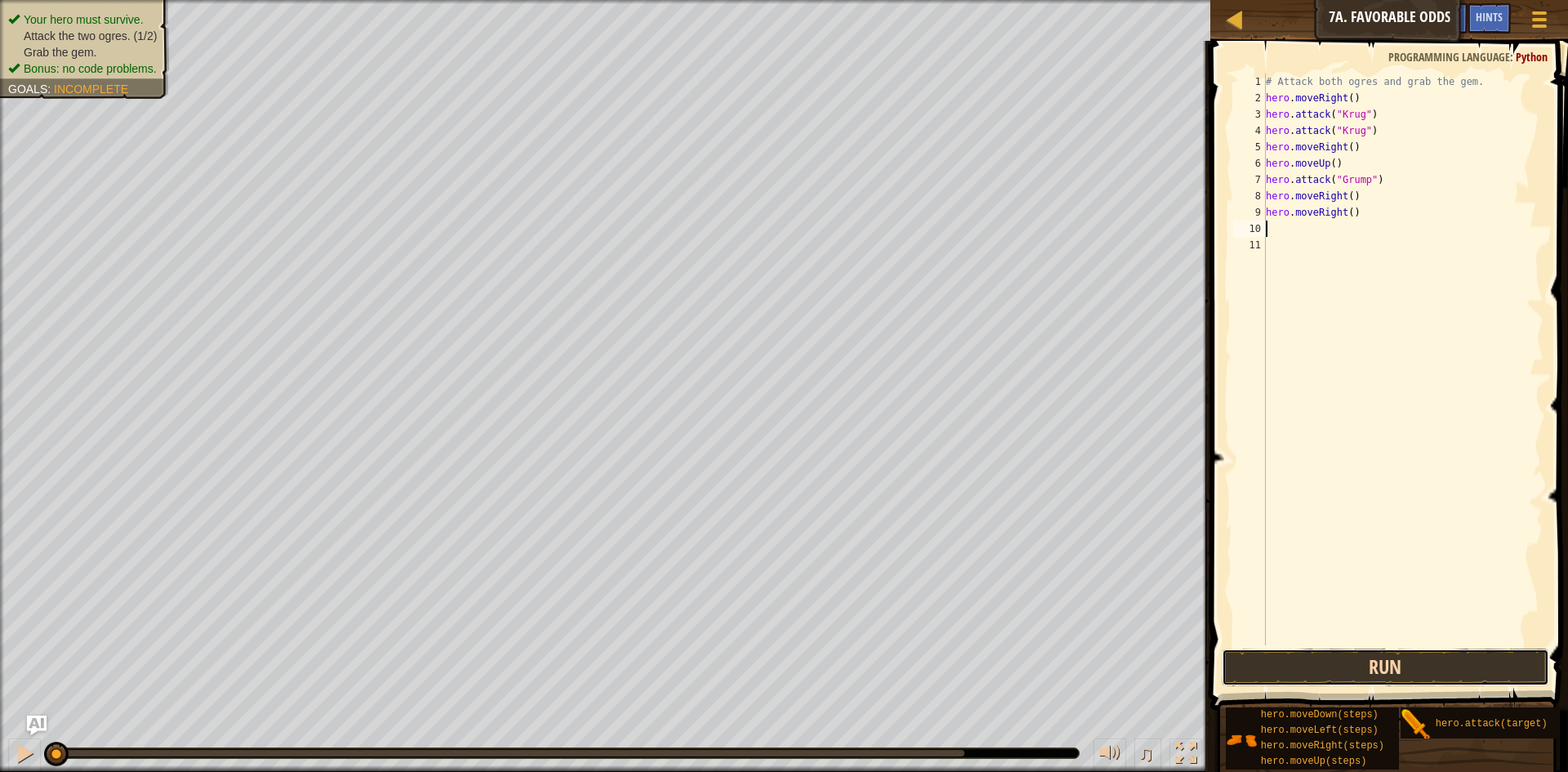
click at [1309, 674] on button "Run" at bounding box center [1385, 667] width 327 height 37
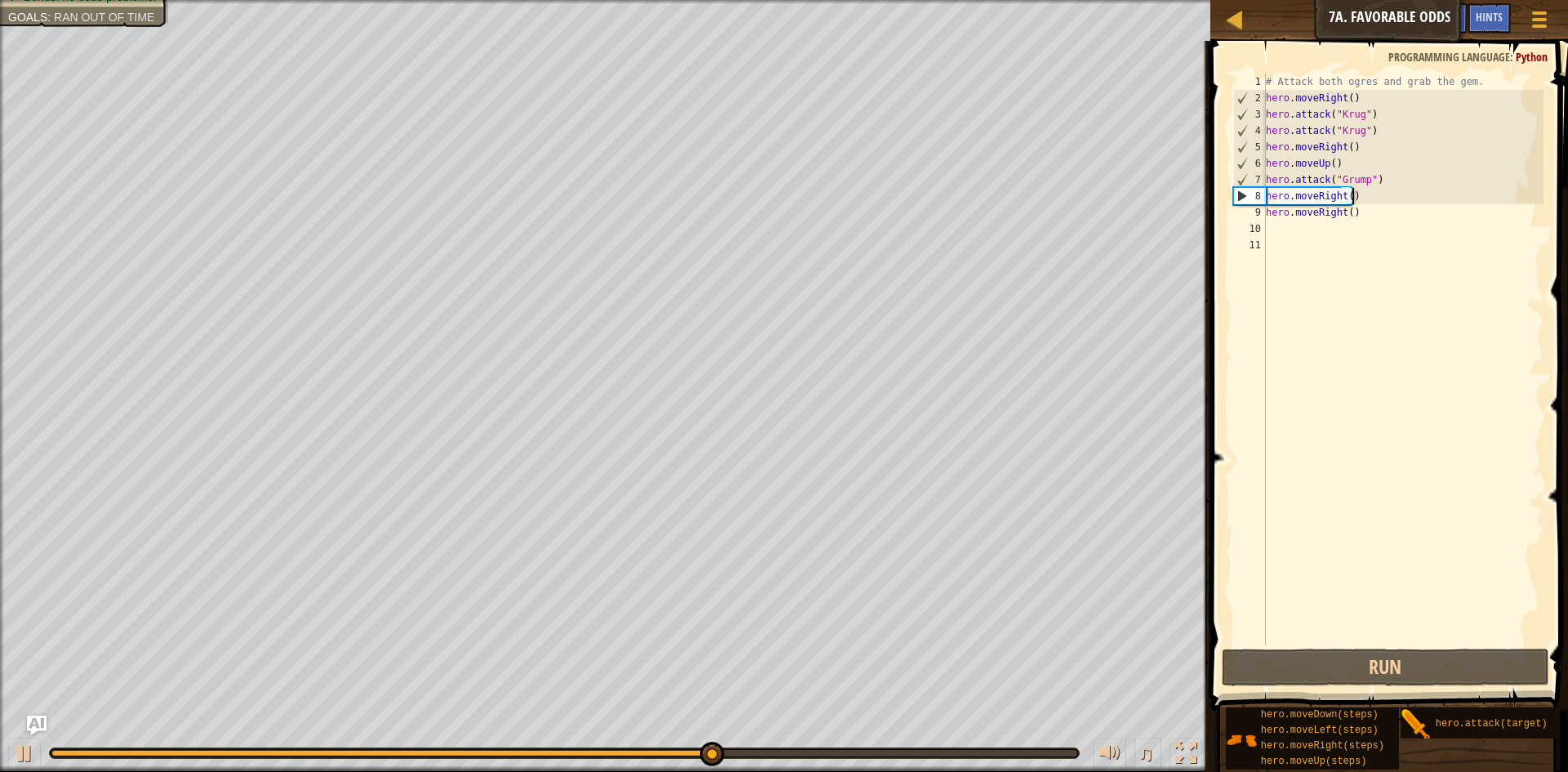
click at [1351, 192] on div "# Attack both ogres and grab the gem. hero . moveRight ( ) hero . attack ( "[PE…" at bounding box center [1403, 375] width 281 height 605
click at [1351, 190] on div "# Attack both ogres and grab the gem. hero . moveRight ( ) hero . attack ( "[PE…" at bounding box center [1403, 375] width 281 height 605
click at [1349, 190] on div "# Attack both ogres and grab the gem. hero . moveRight ( ) hero . attack ( "[PE…" at bounding box center [1403, 375] width 281 height 605
click at [1349, 190] on div "# Attack both ogres and grab the gem. hero . moveRight ( ) hero . attack ( "[PE…" at bounding box center [1403, 375] width 281 height 605
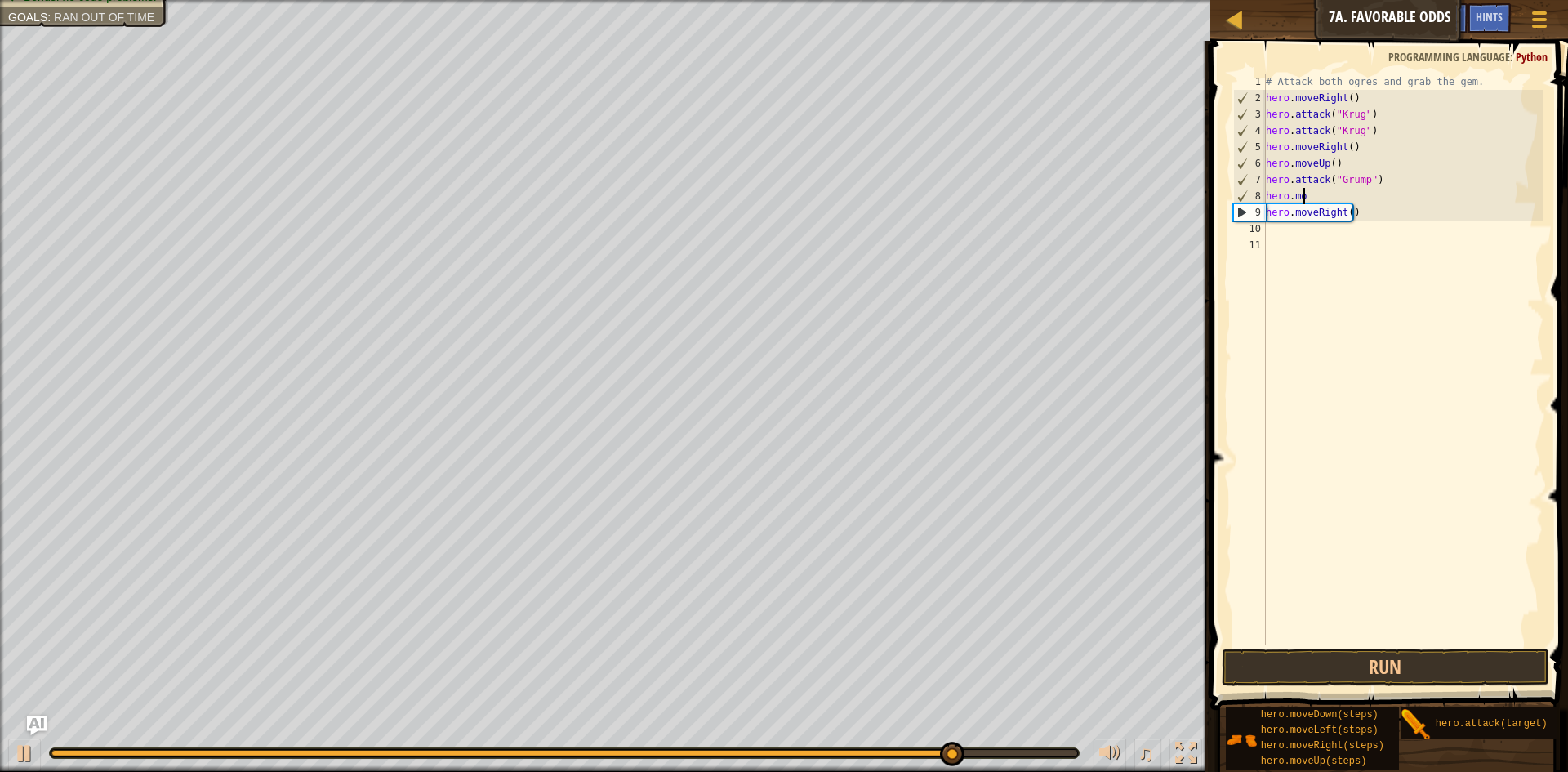
type textarea "h"
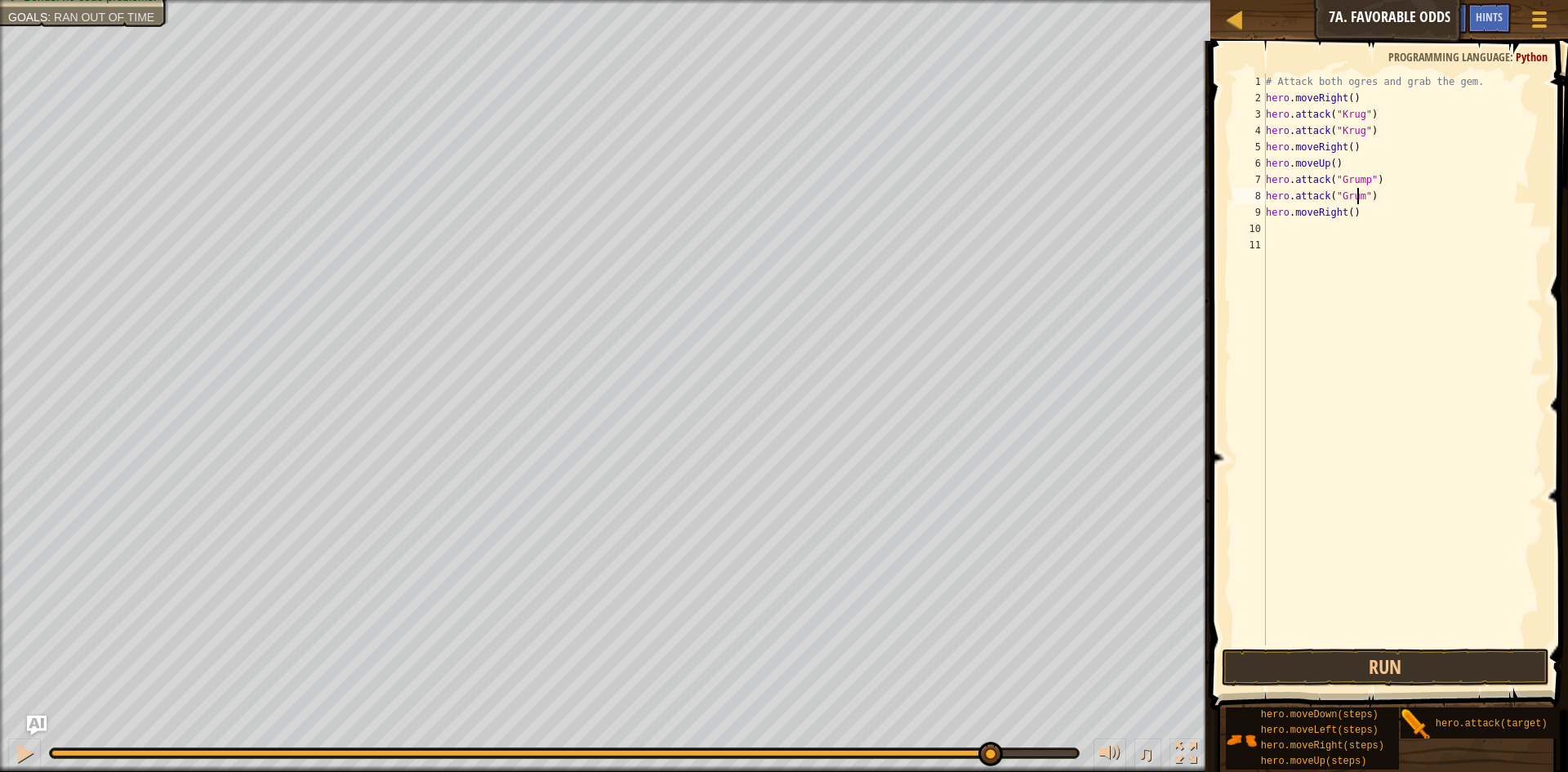
scroll to position [8, 9]
type textarea "hero.attack("Grump")"
click at [1349, 675] on button "Run" at bounding box center [1385, 667] width 327 height 37
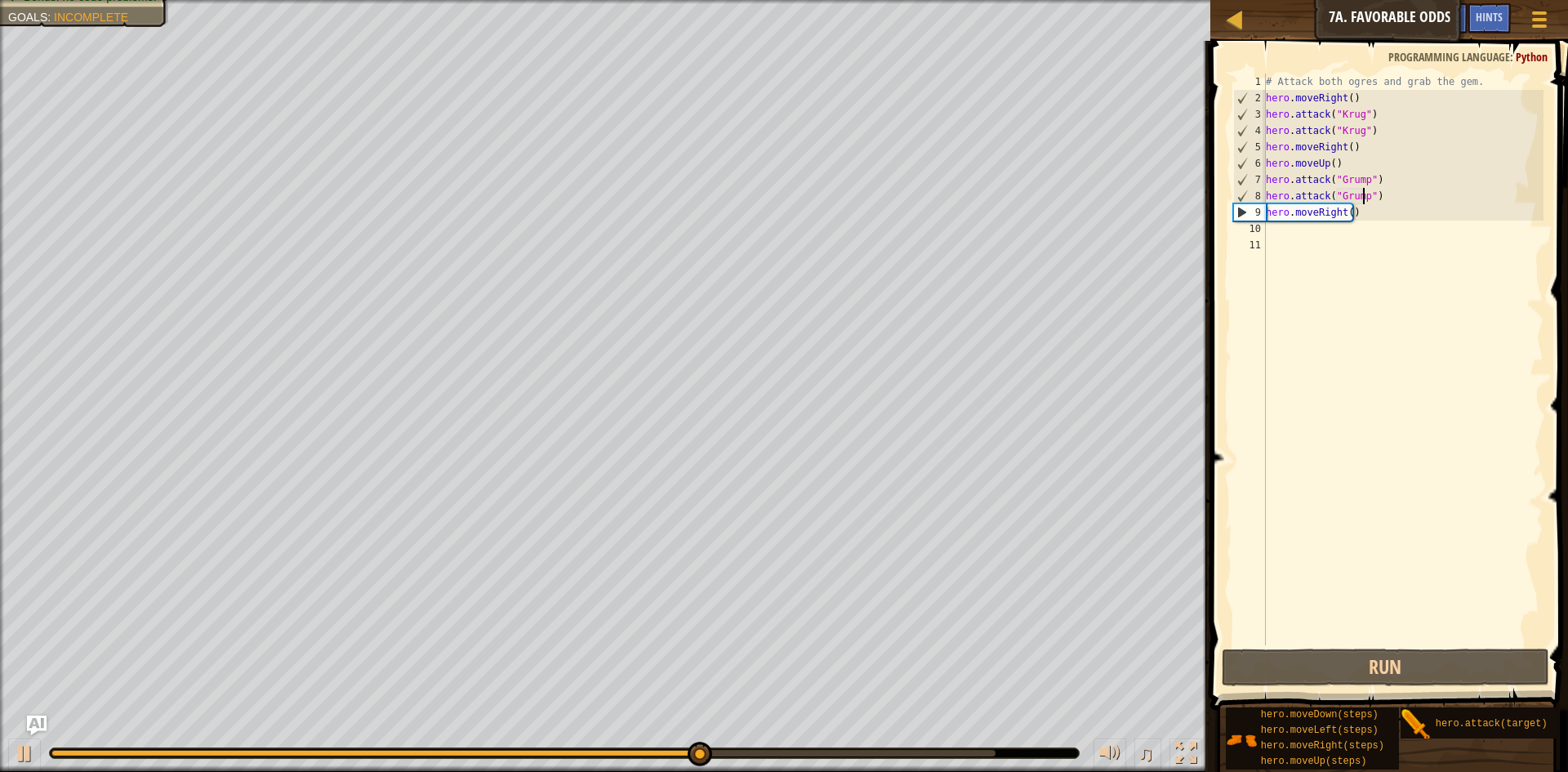
click at [1344, 224] on div "# Attack both ogres and grab the gem. hero . moveRight ( ) hero . attack ( "[PE…" at bounding box center [1403, 375] width 281 height 605
click at [1355, 212] on div "# Attack both ogres and grab the gem. hero . moveRight ( ) hero . attack ( "[PE…" at bounding box center [1403, 375] width 281 height 605
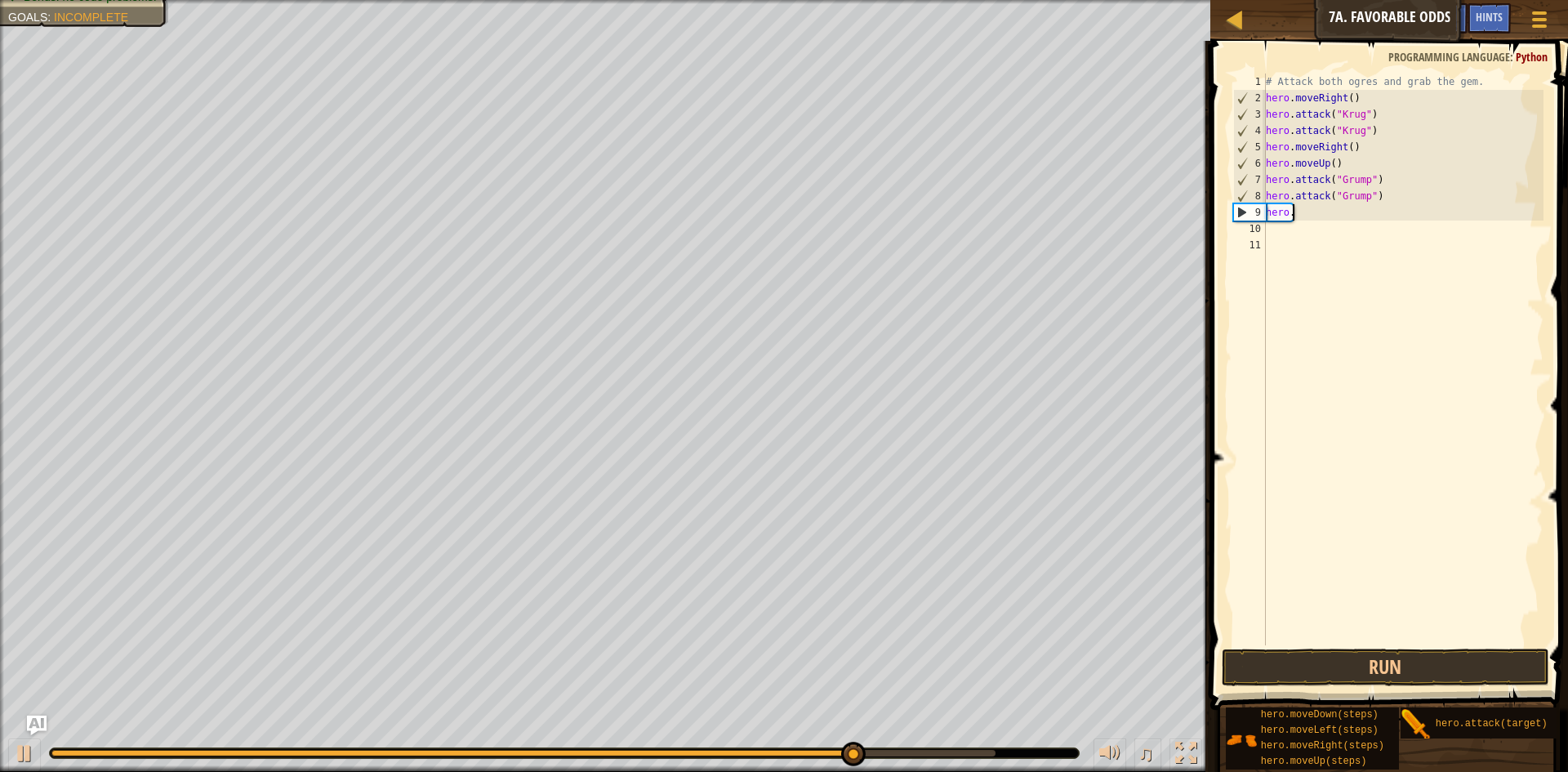
type textarea "h"
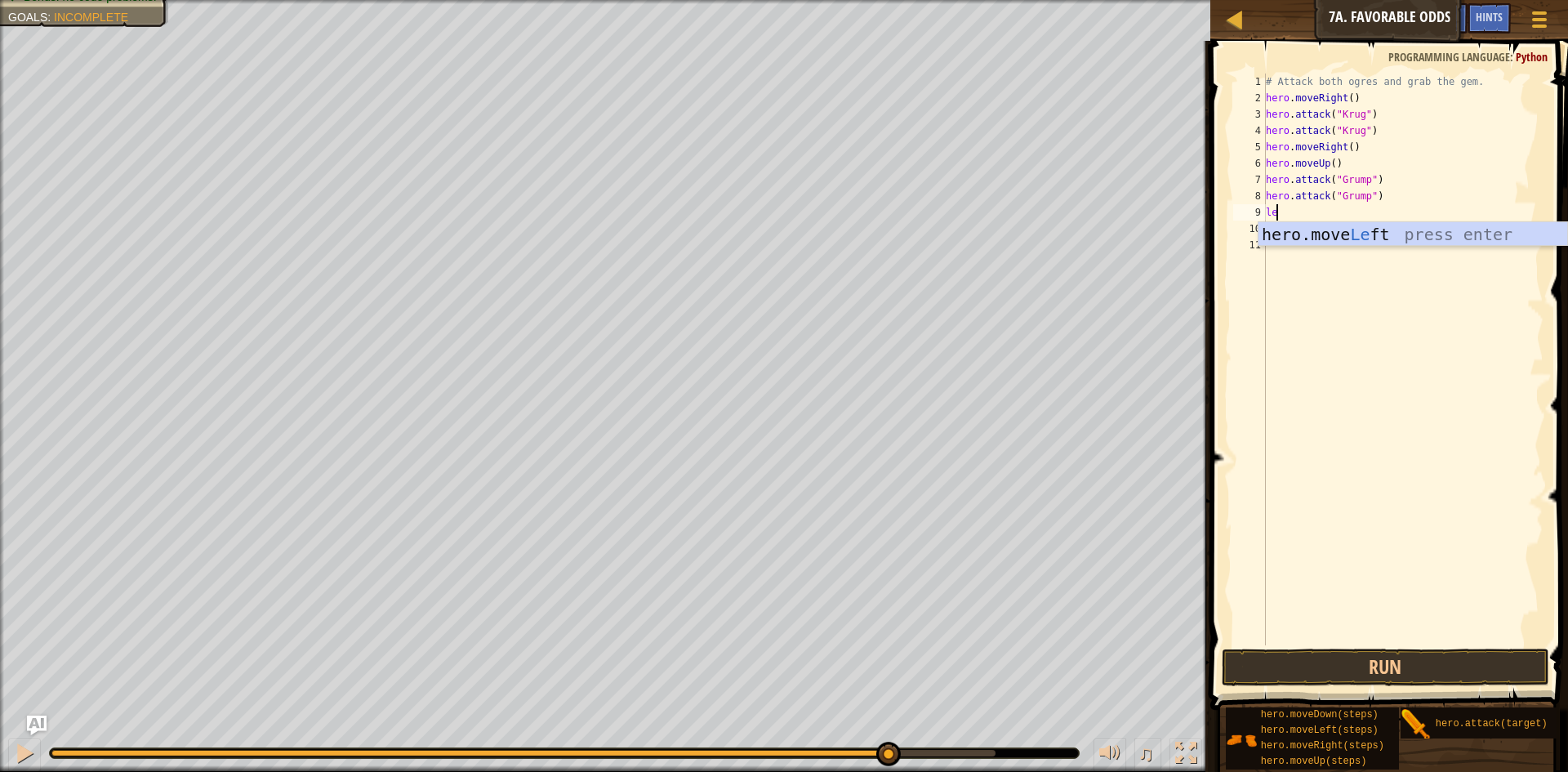
scroll to position [8, 1]
type textarea "left"
type textarea ";"
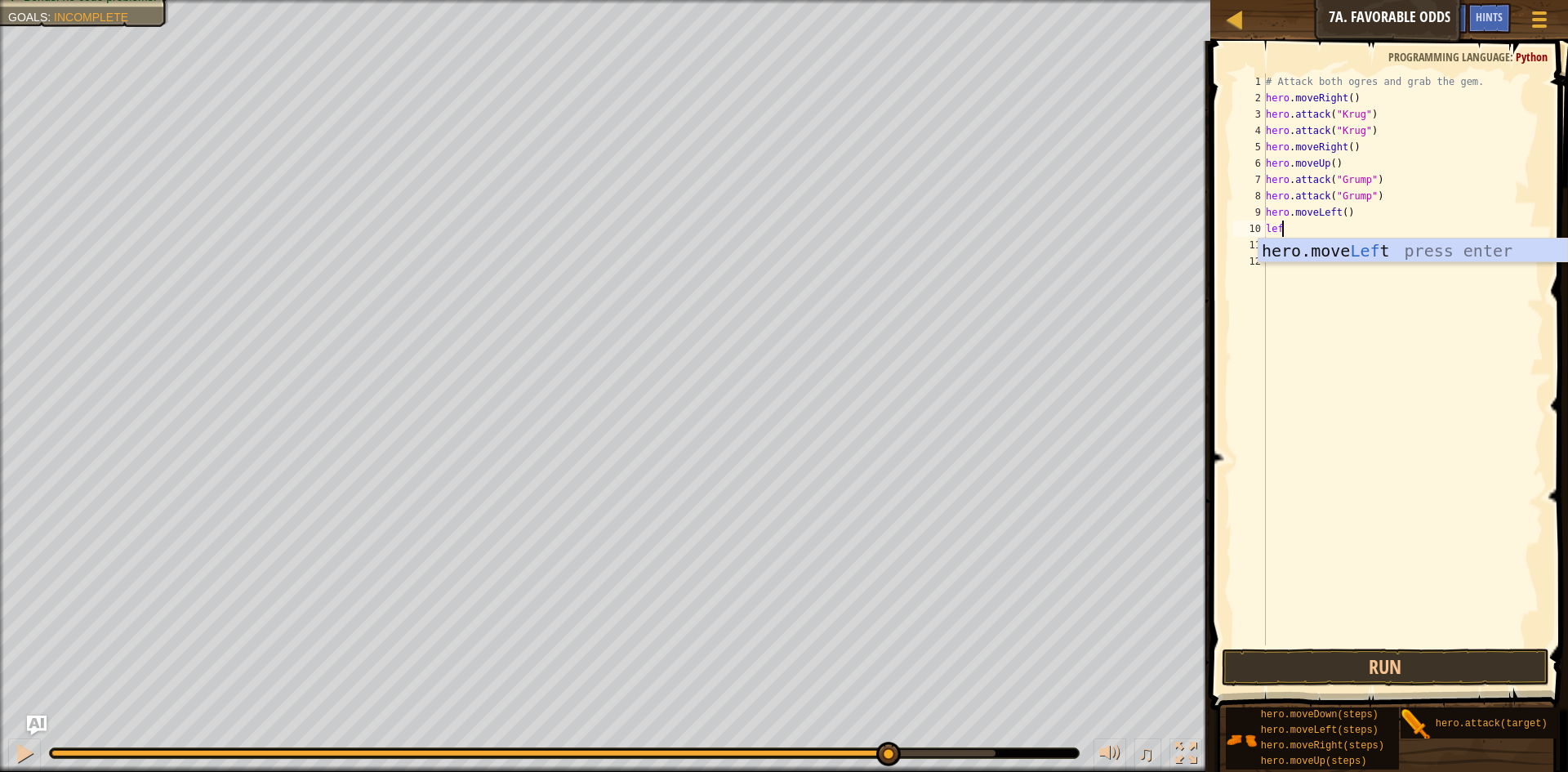
scroll to position [8, 1]
type textarea "left"
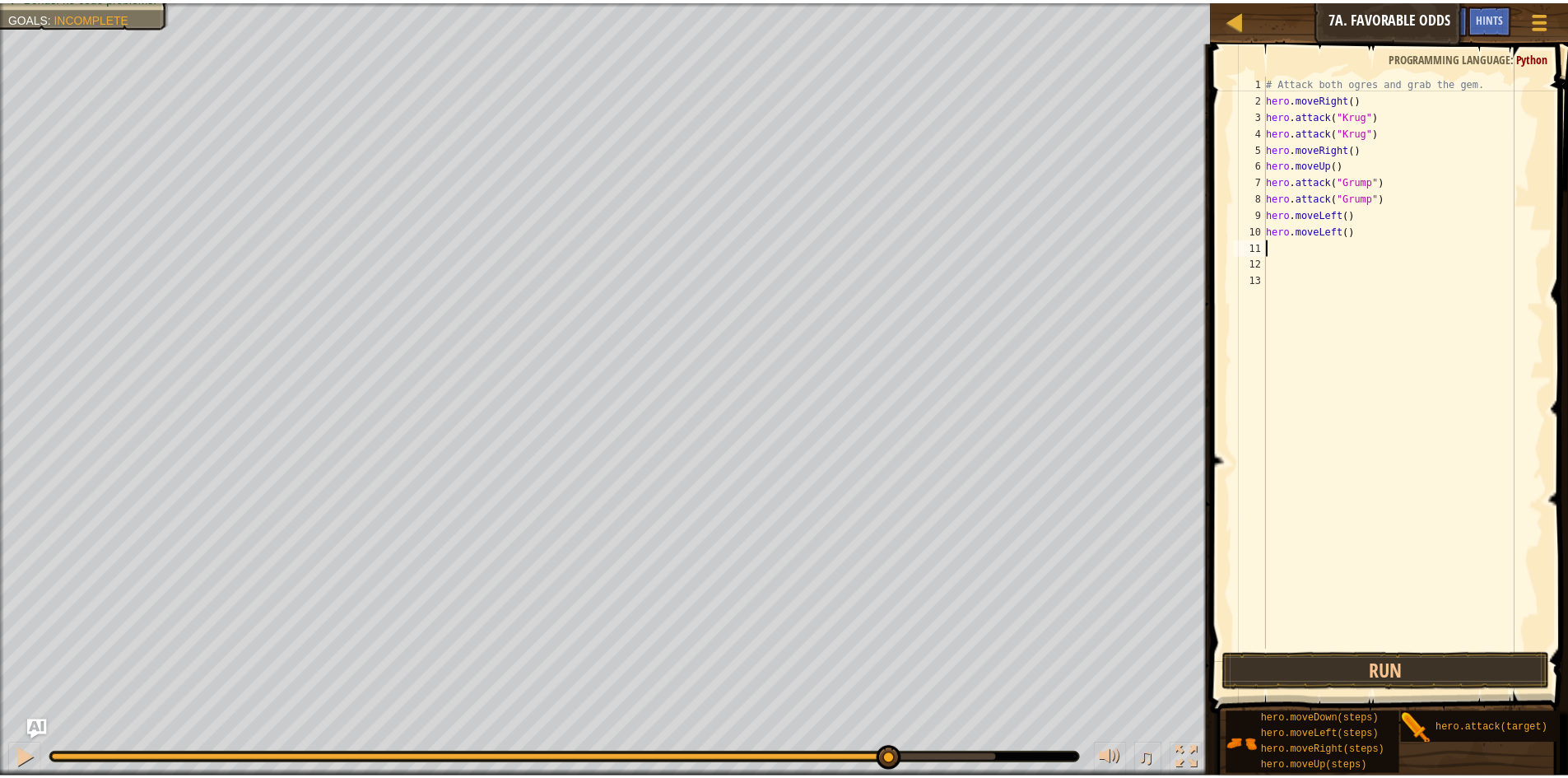
scroll to position [8, 0]
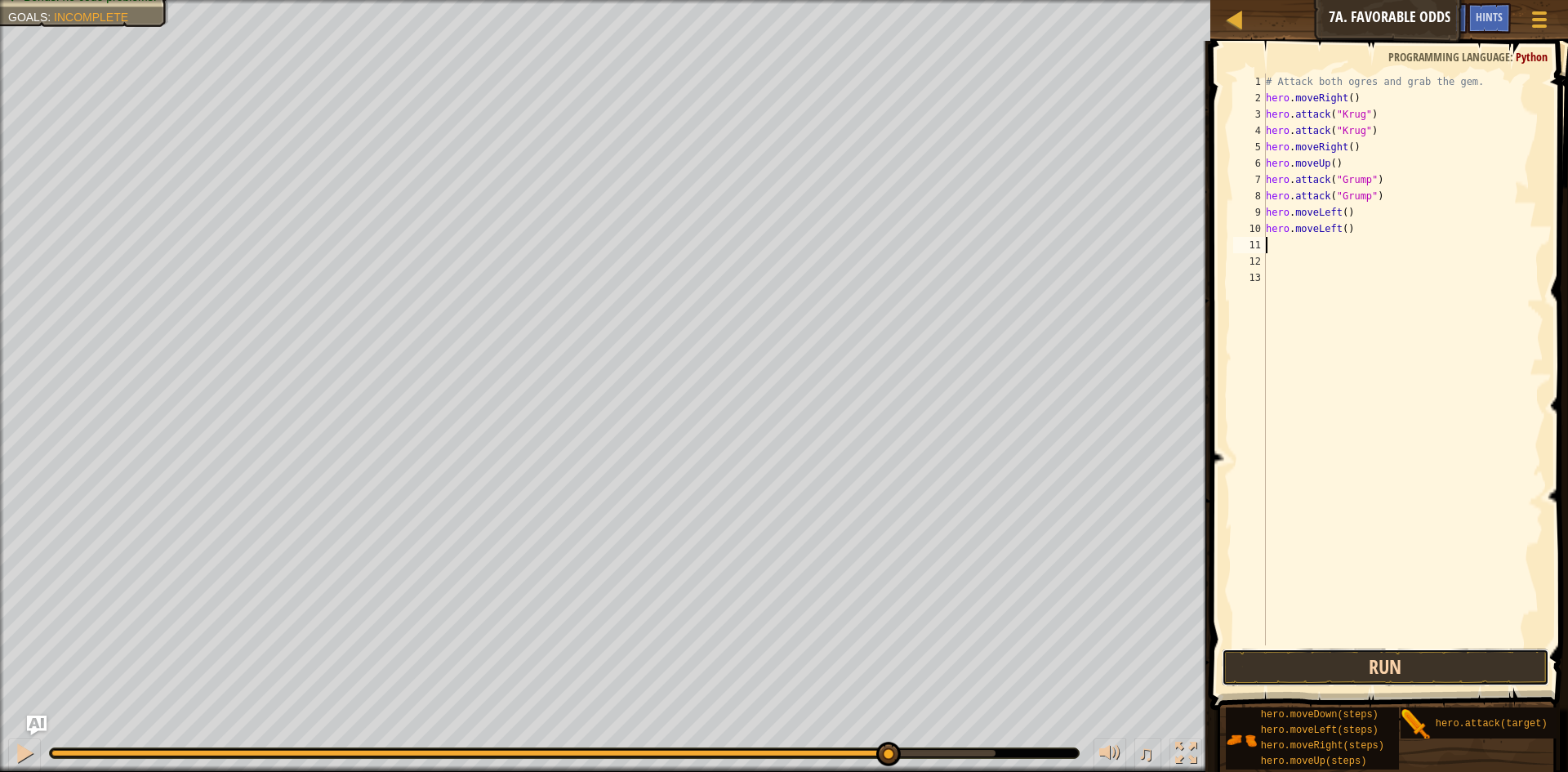
click at [1280, 654] on button "Run" at bounding box center [1385, 667] width 327 height 37
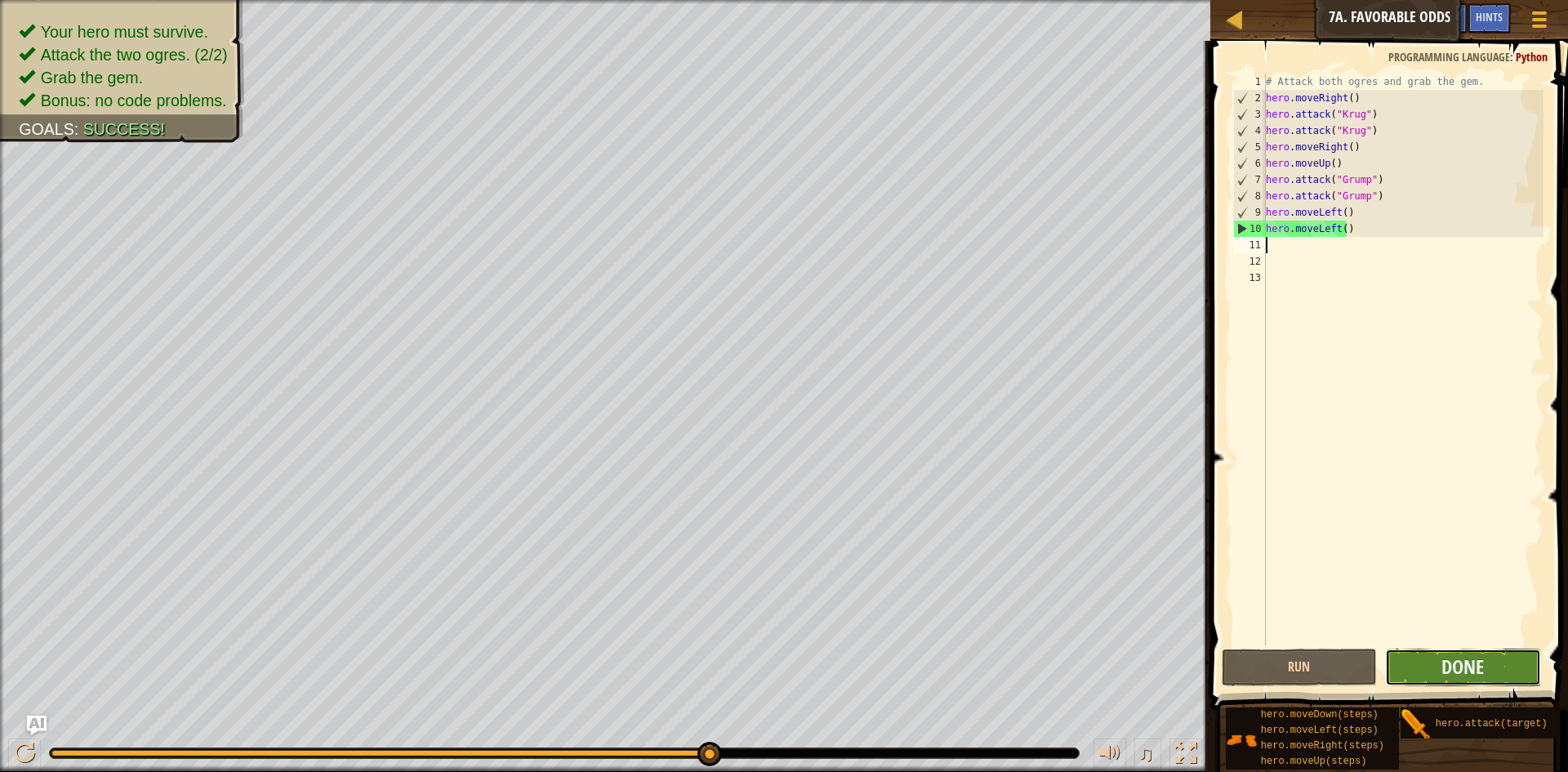
click at [1453, 654] on button "Done" at bounding box center [1463, 667] width 156 height 37
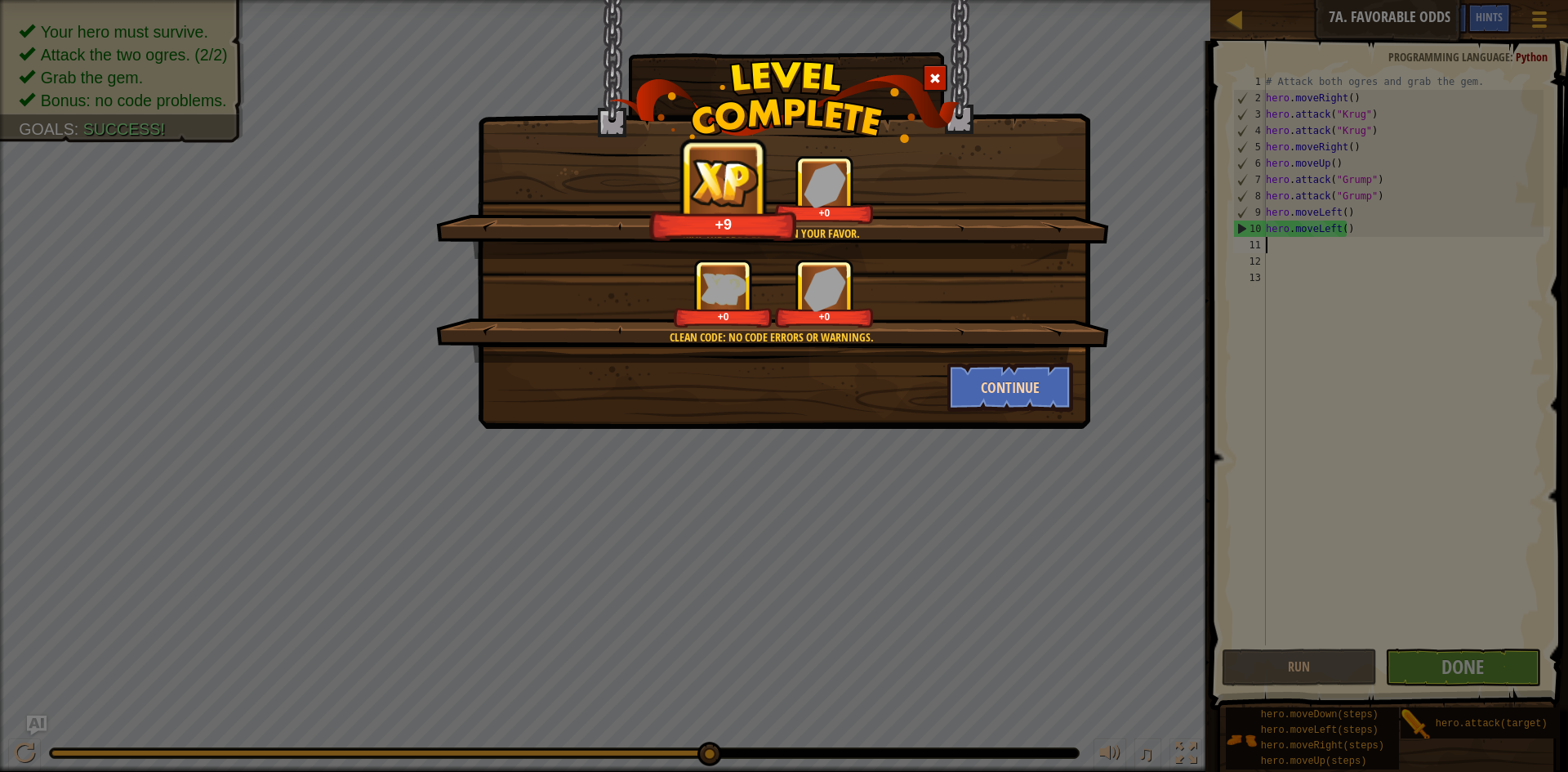
click at [997, 395] on button "Continue" at bounding box center [1010, 388] width 127 height 49
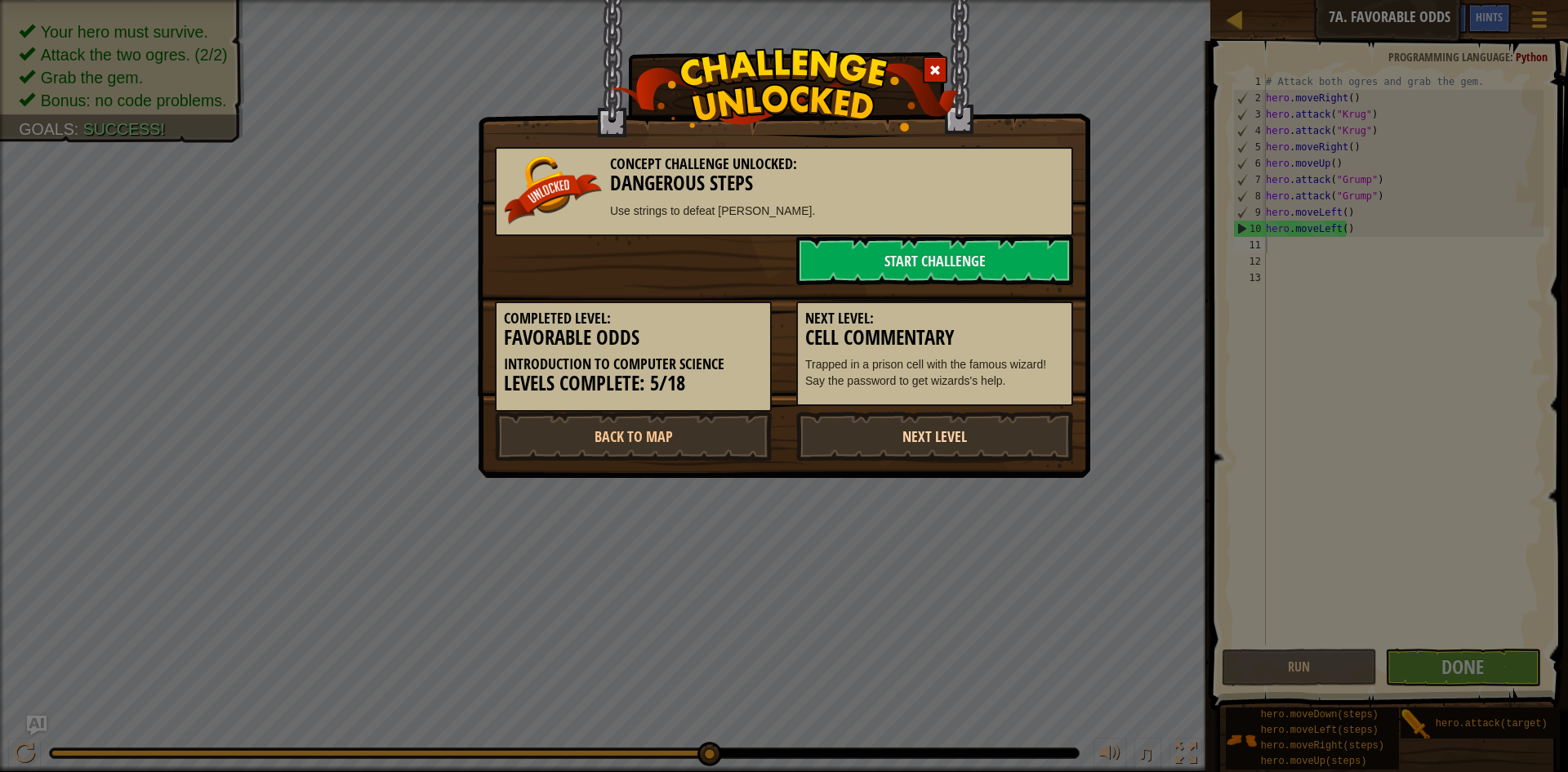
click at [980, 439] on link "Next Level" at bounding box center [935, 436] width 277 height 49
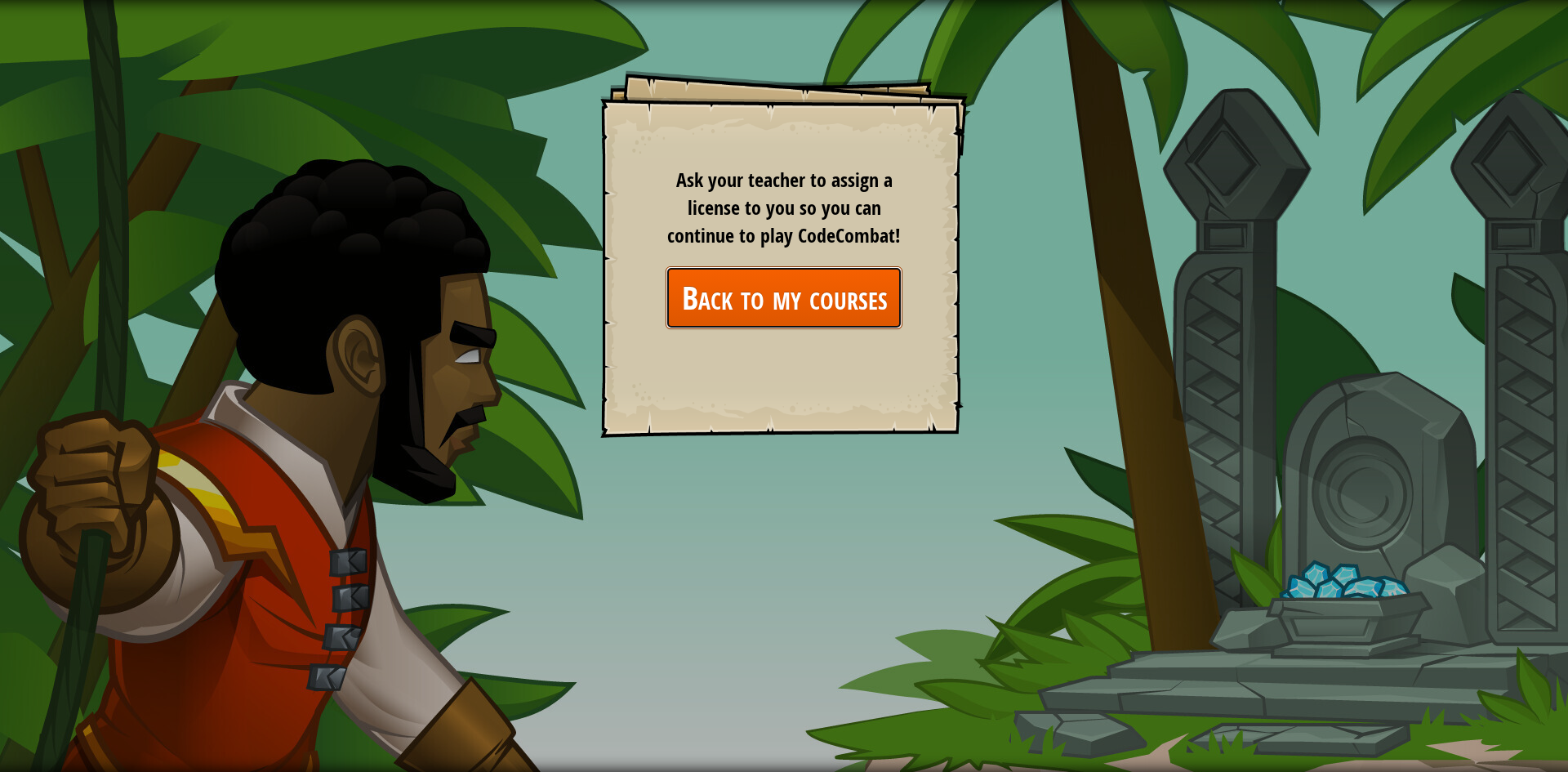
click at [770, 301] on link "Back to my courses" at bounding box center [784, 298] width 237 height 63
